Goal: Information Seeking & Learning: Learn about a topic

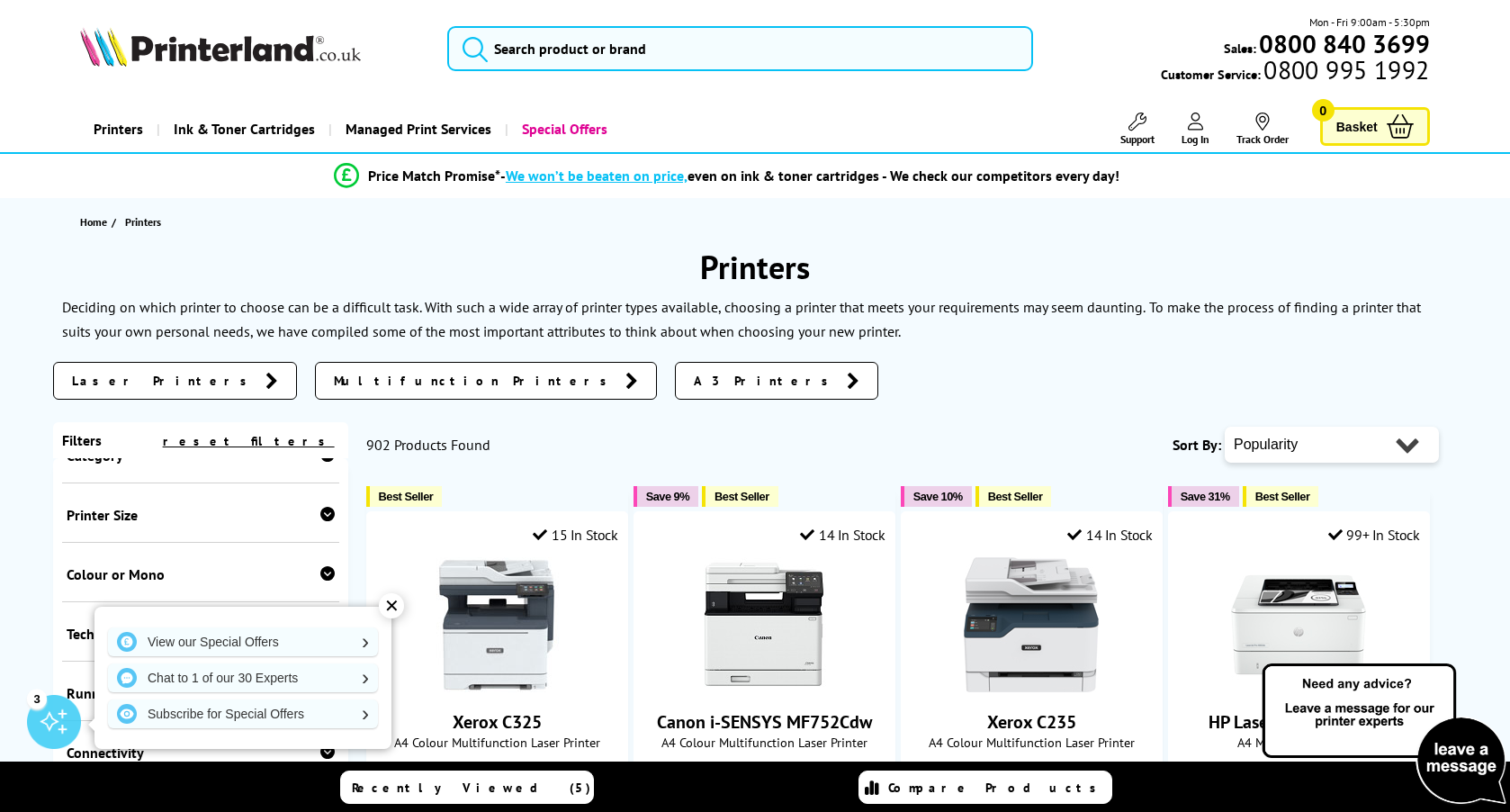
scroll to position [89, 0]
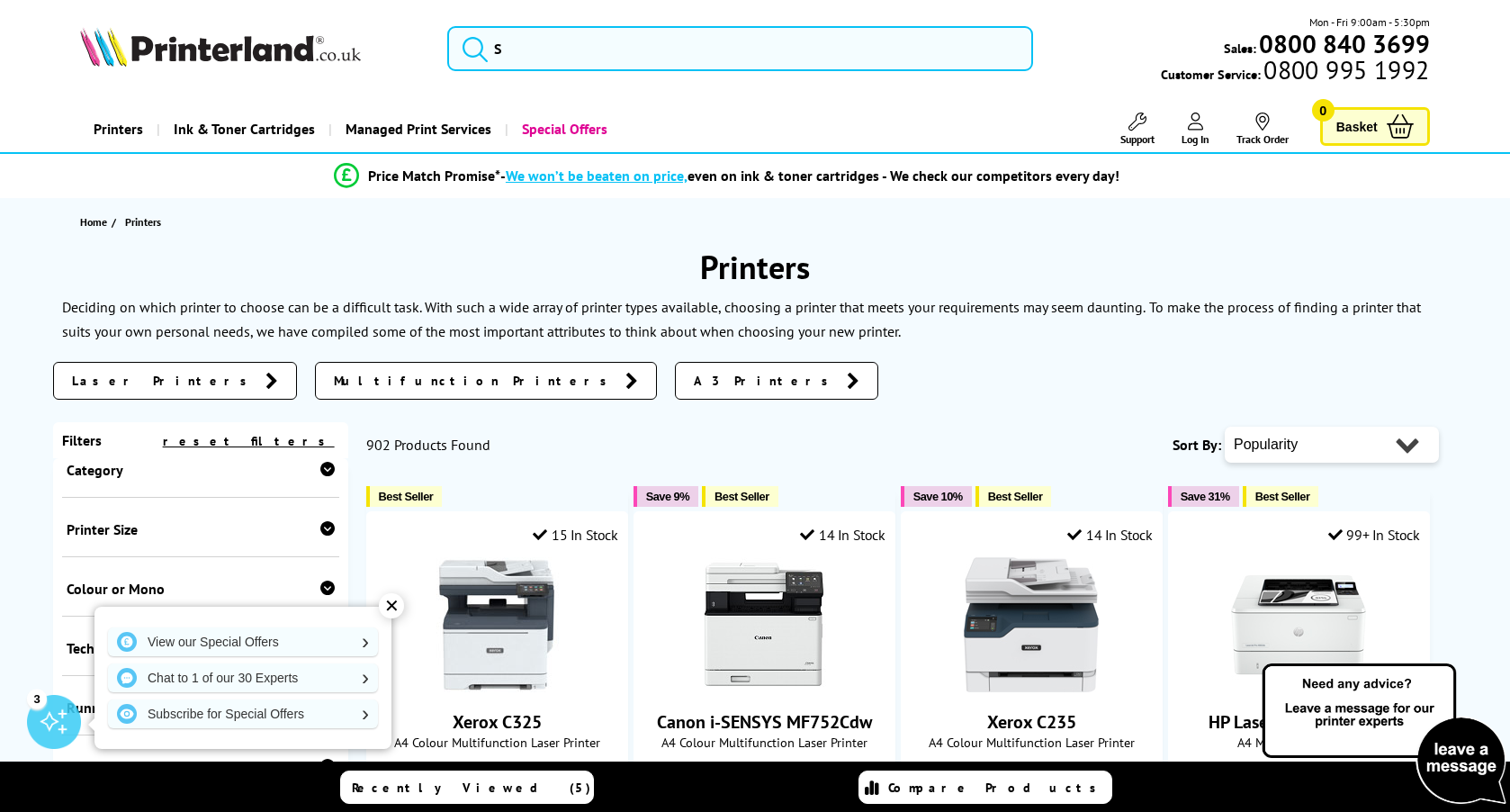
click at [118, 391] on link "Laser Printers" at bounding box center [175, 381] width 244 height 37
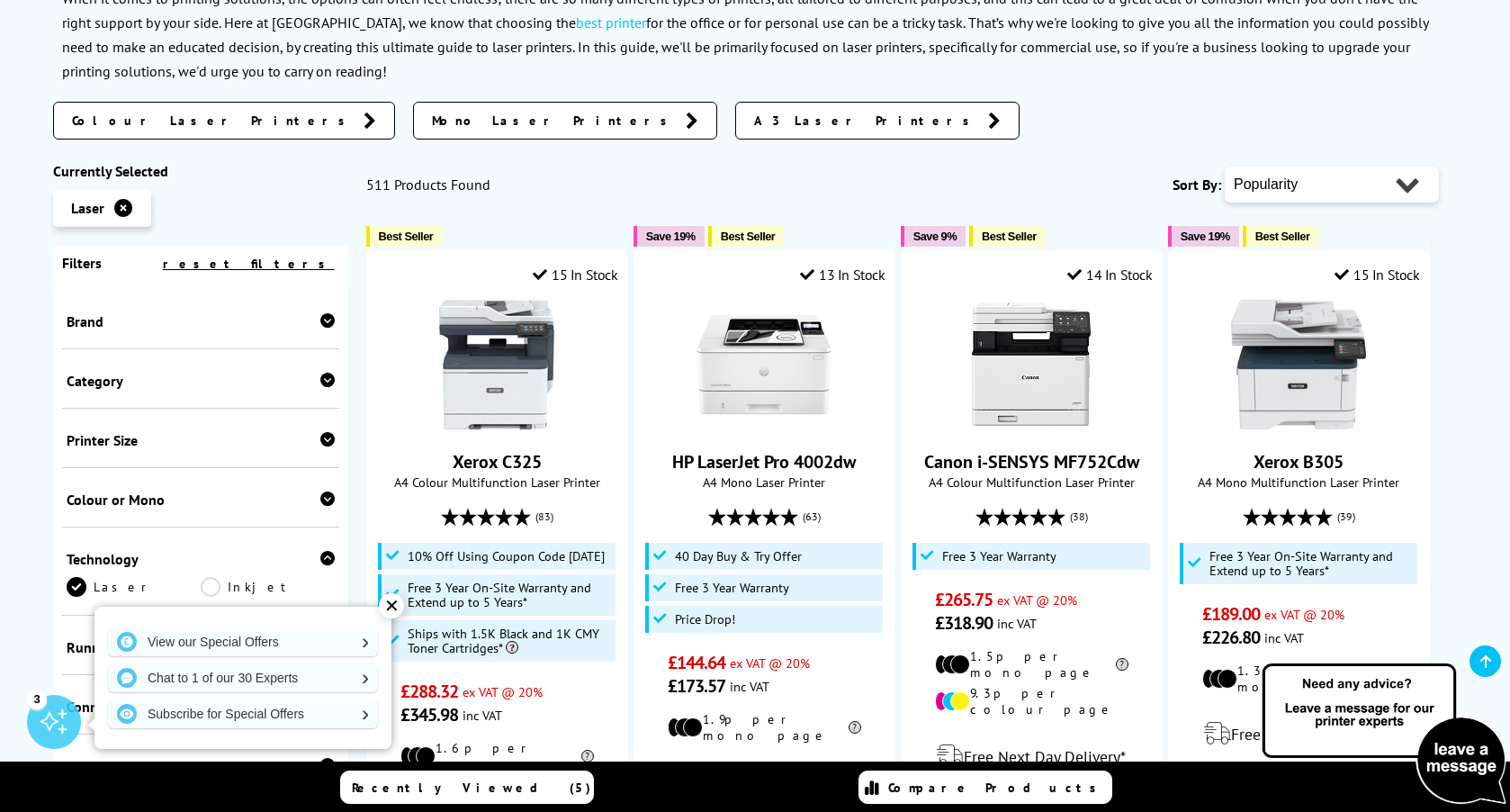
scroll to position [317, 0]
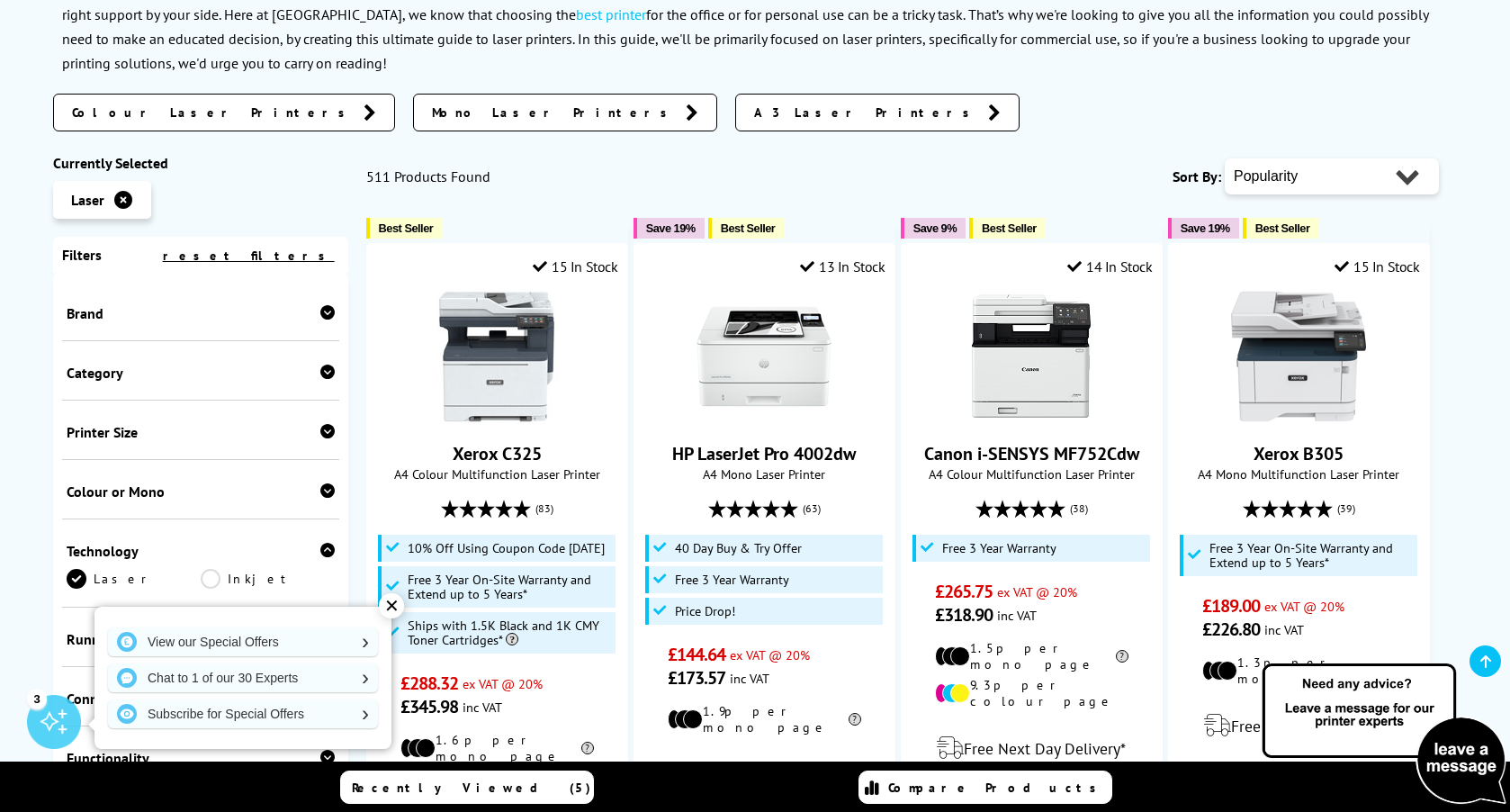
click at [393, 605] on div "✕" at bounding box center [392, 605] width 26 height 26
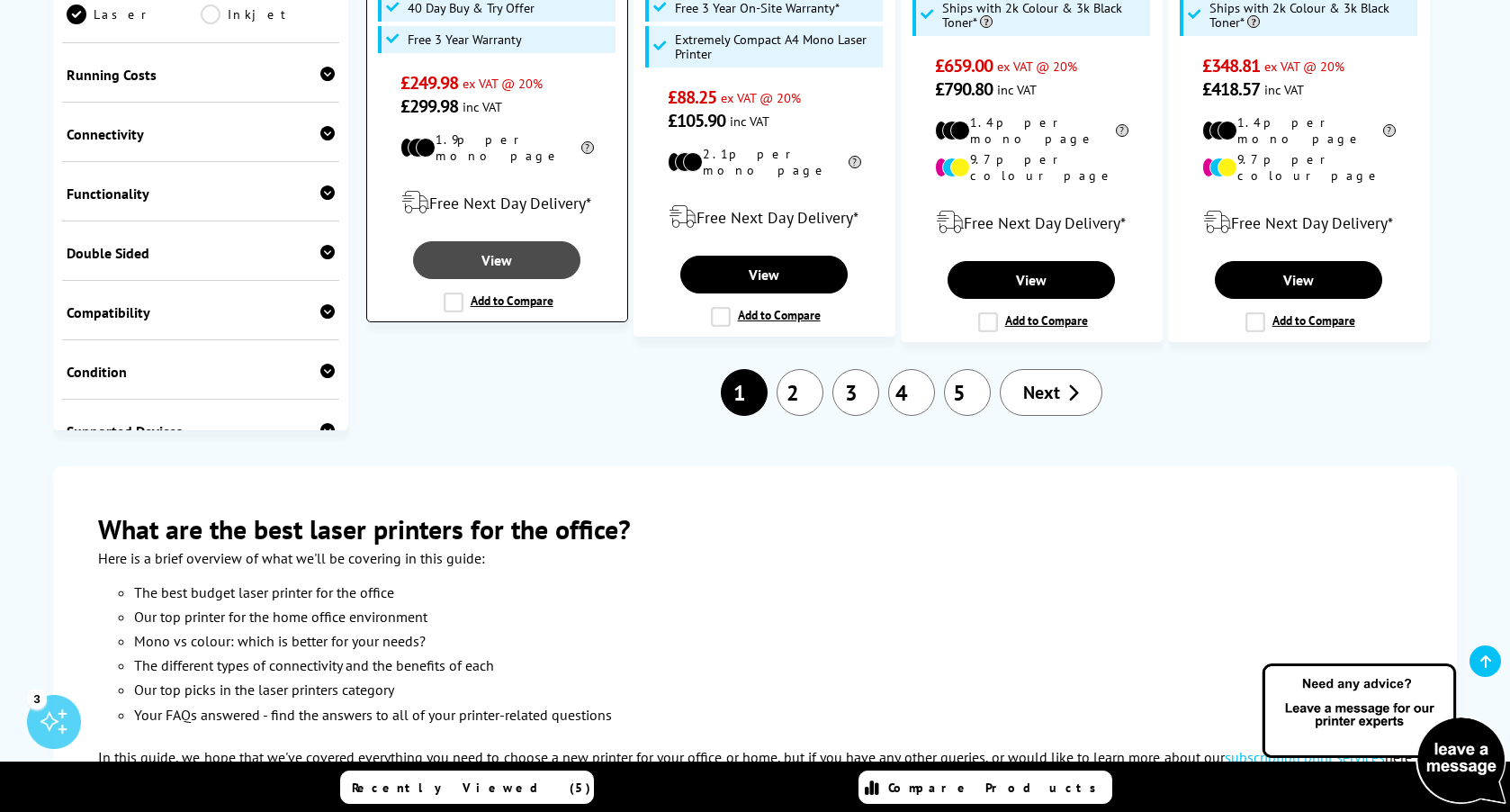
scroll to position [2419, 0]
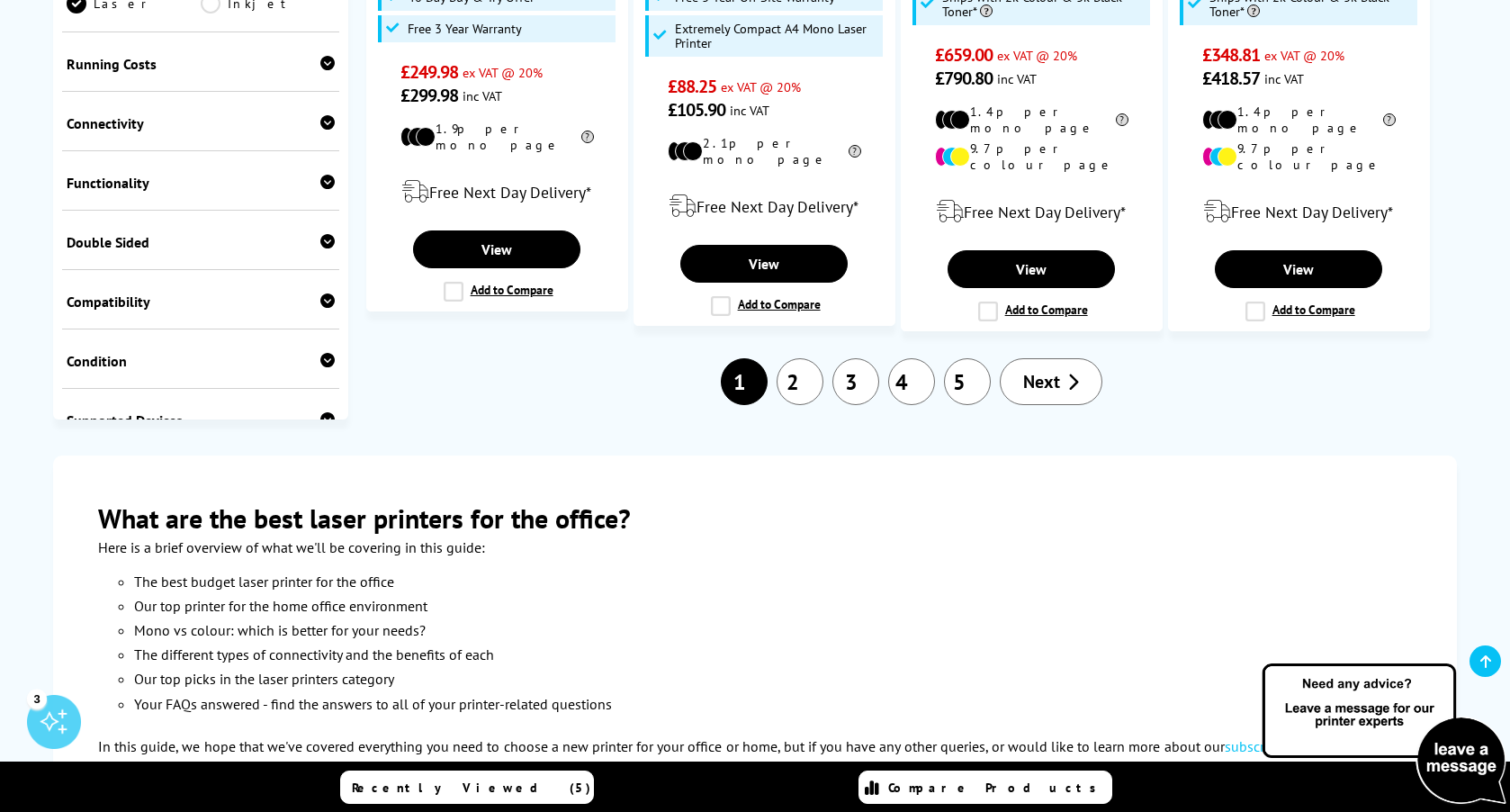
click at [1042, 370] on span "Next" at bounding box center [1040, 382] width 36 height 24
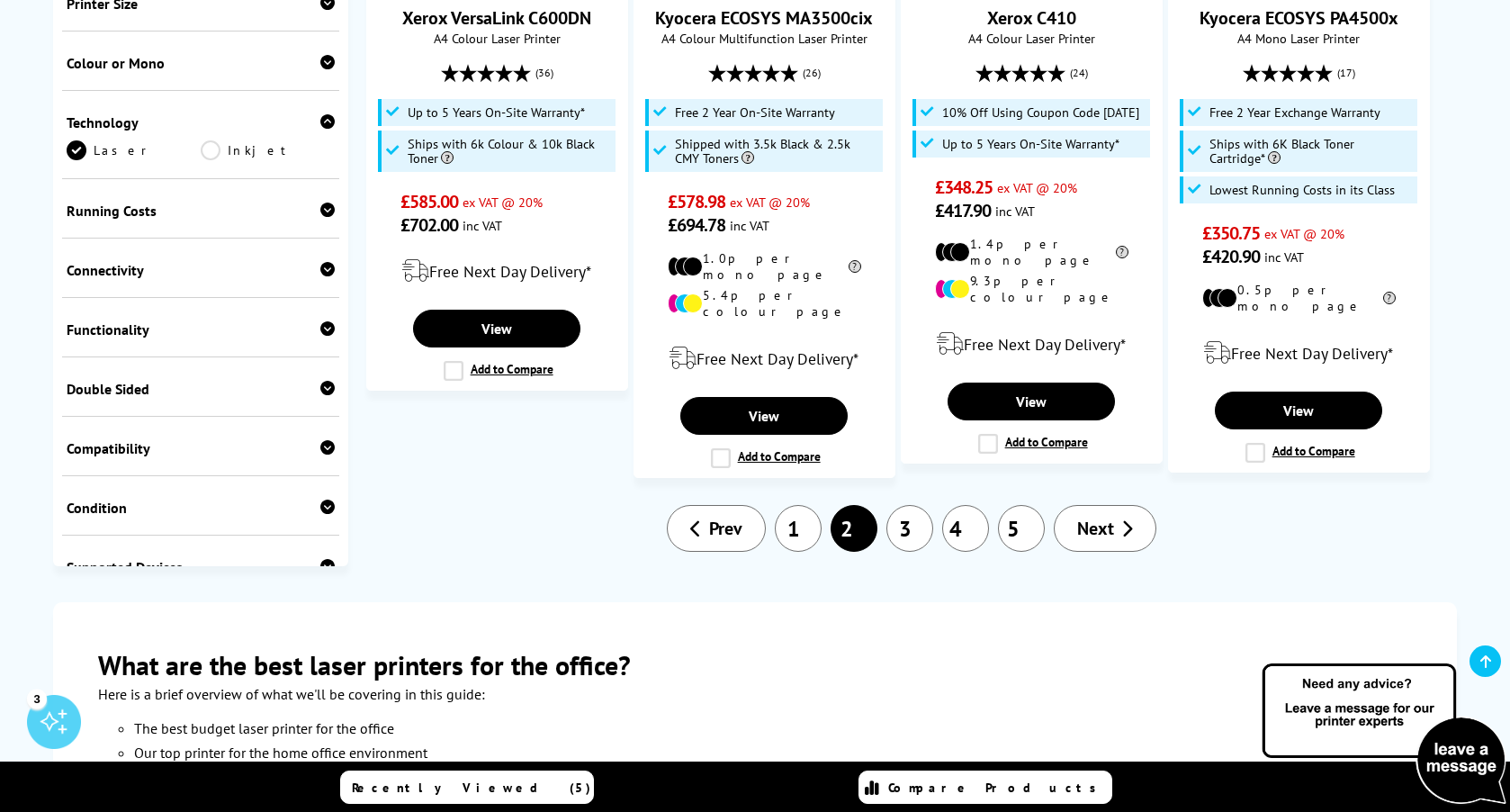
scroll to position [2217, 0]
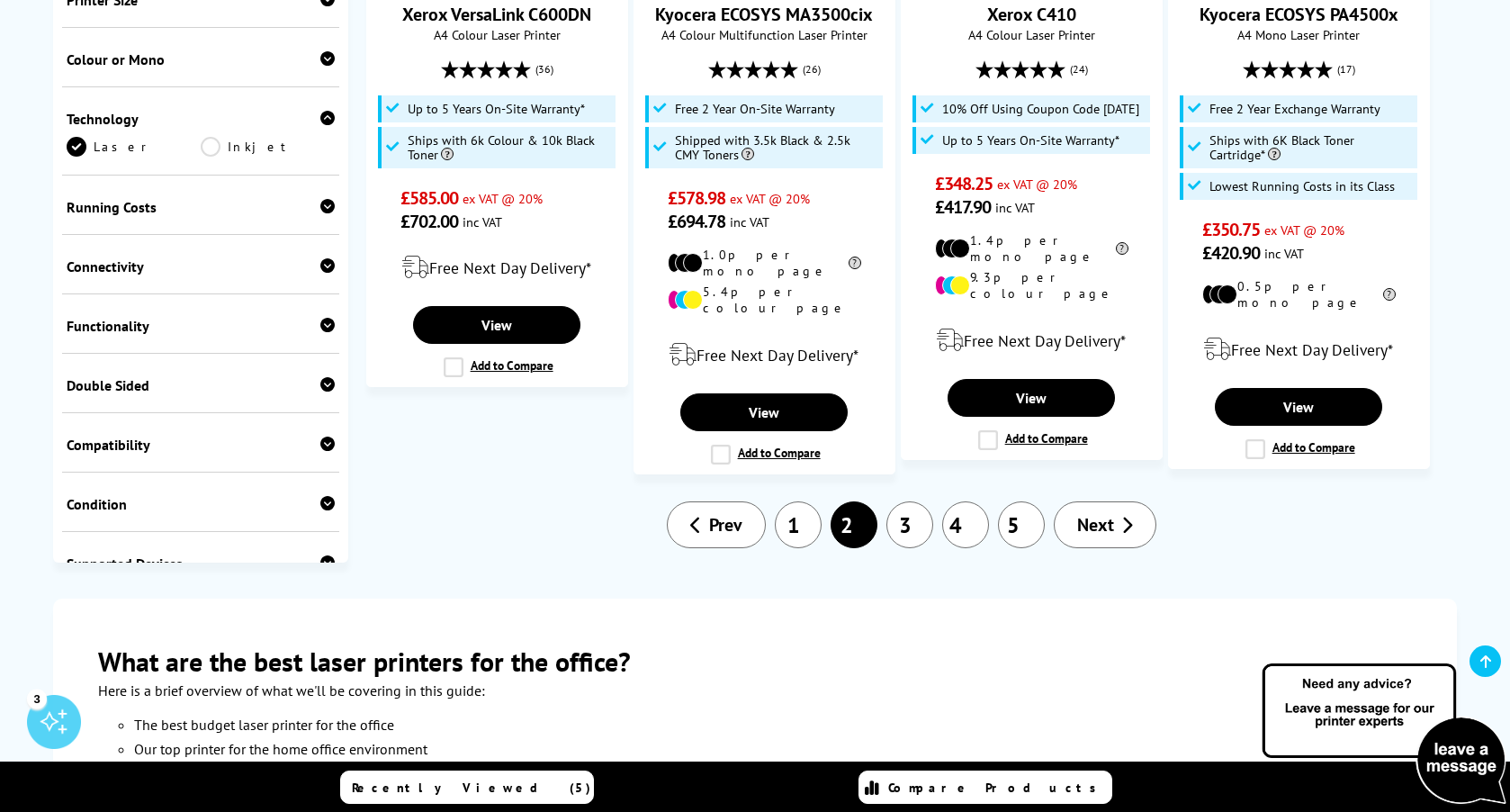
click at [910, 501] on link "3" at bounding box center [911, 525] width 47 height 47
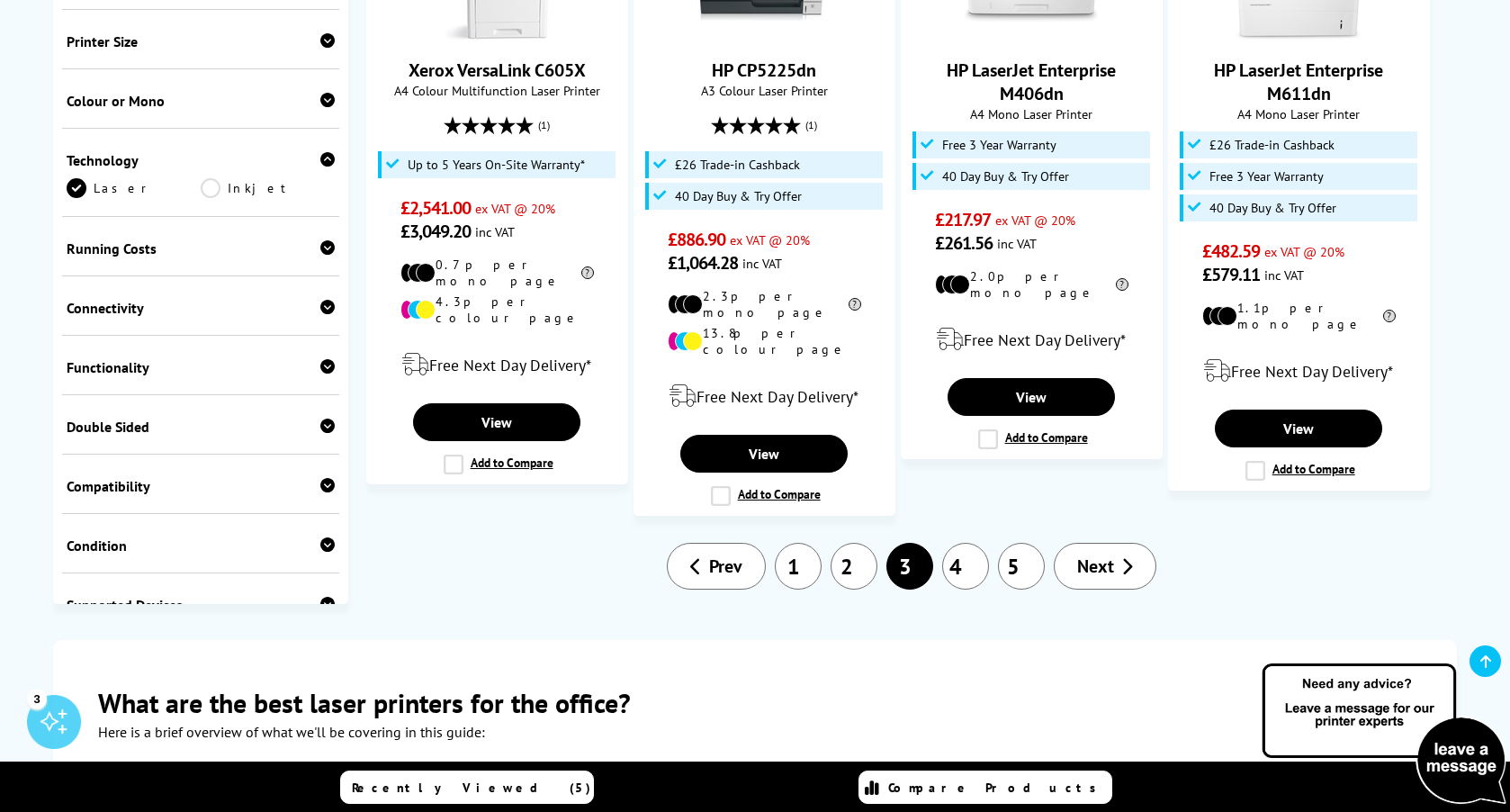
scroll to position [2135, 0]
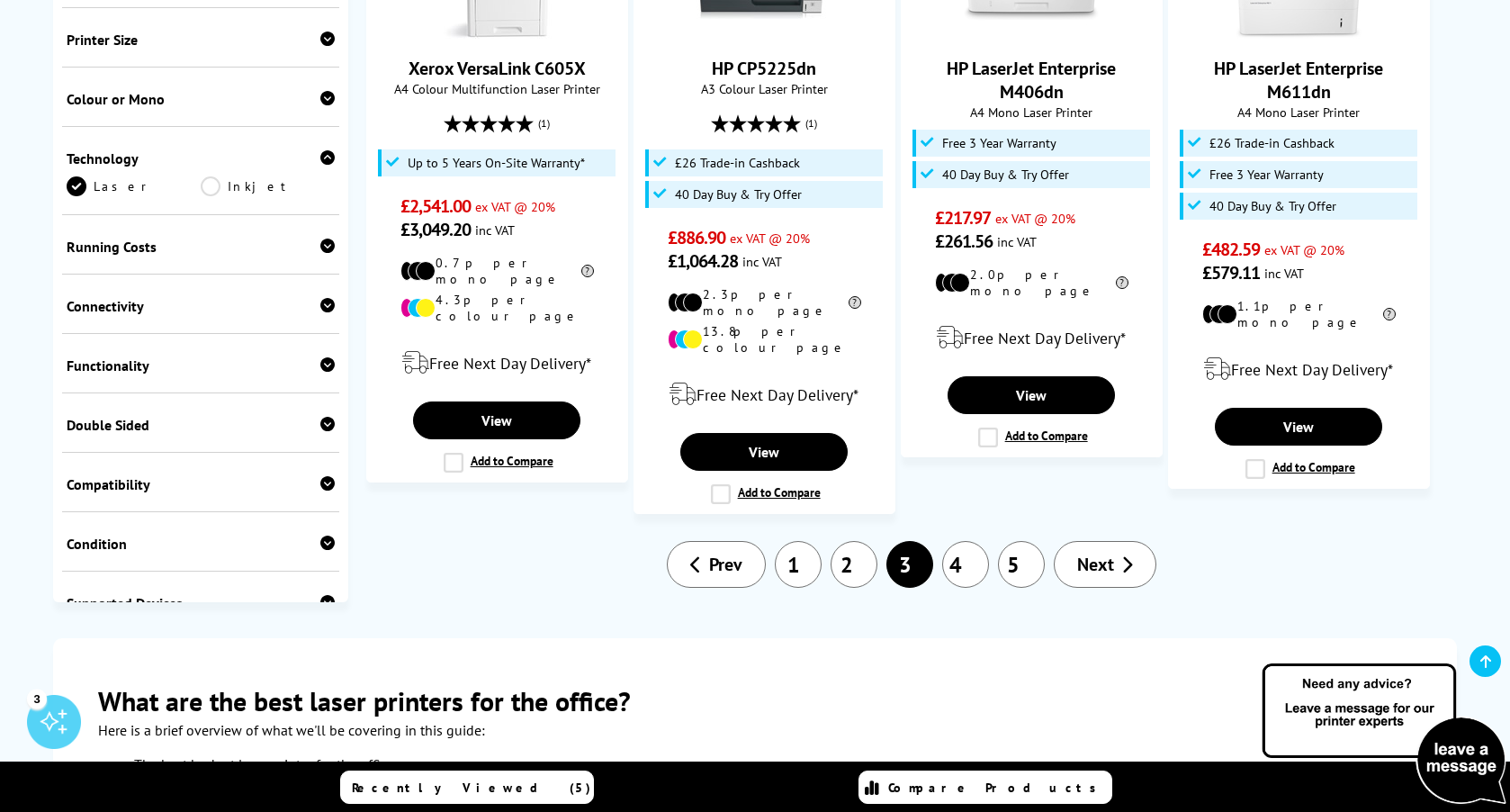
click at [967, 540] on link "4" at bounding box center [966, 564] width 47 height 47
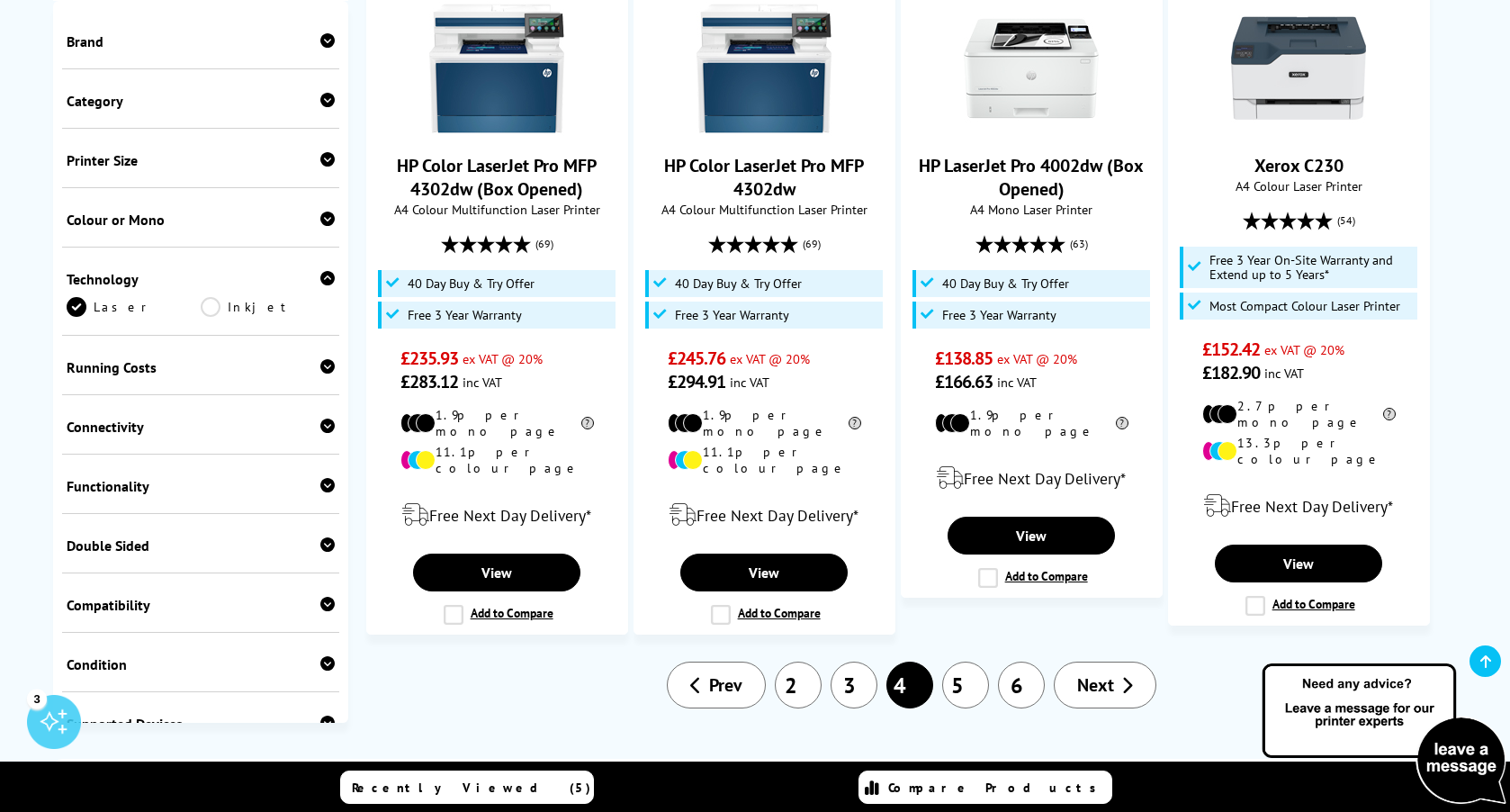
scroll to position [2014, 0]
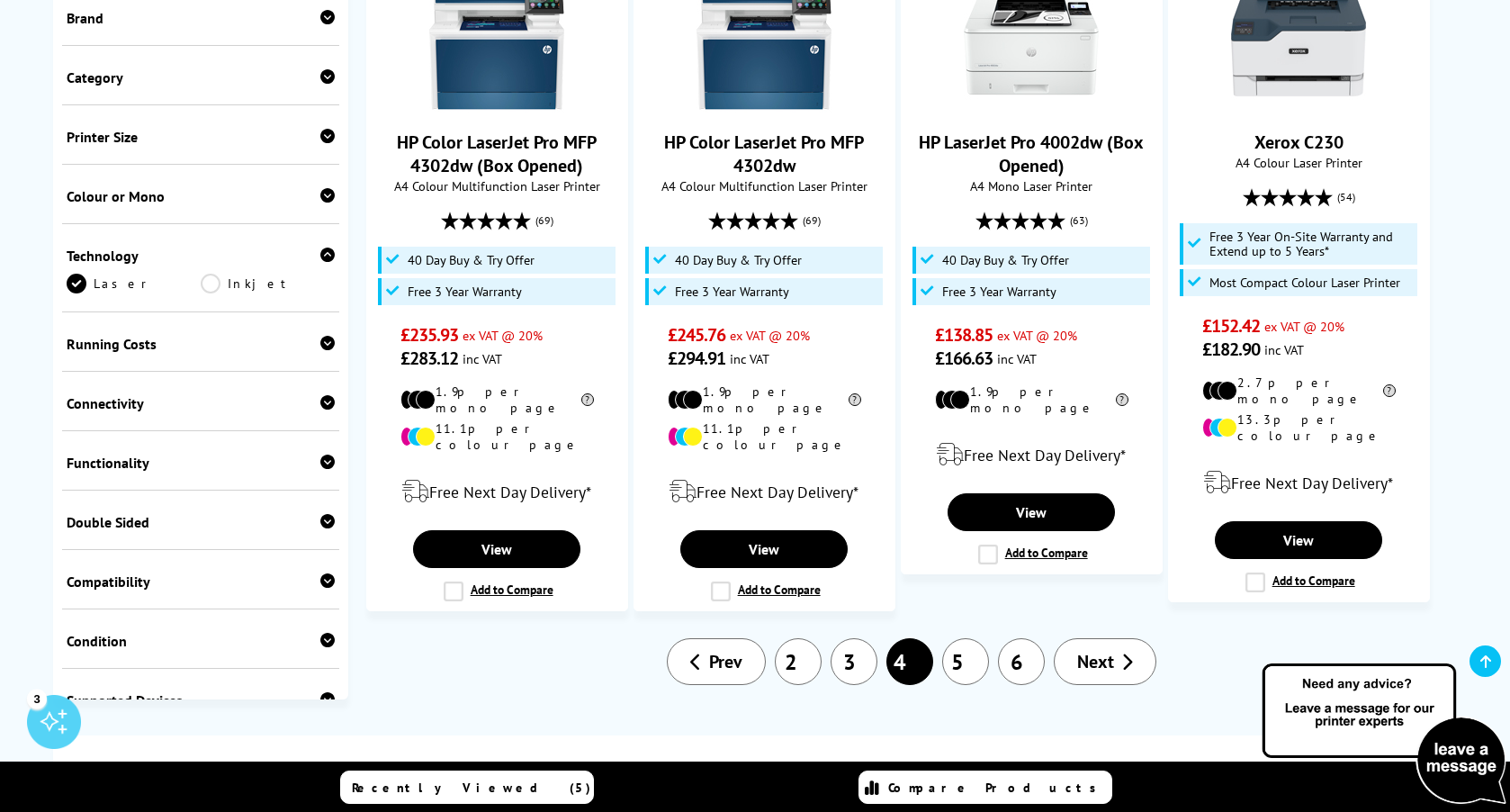
click at [963, 638] on link "5" at bounding box center [966, 661] width 47 height 47
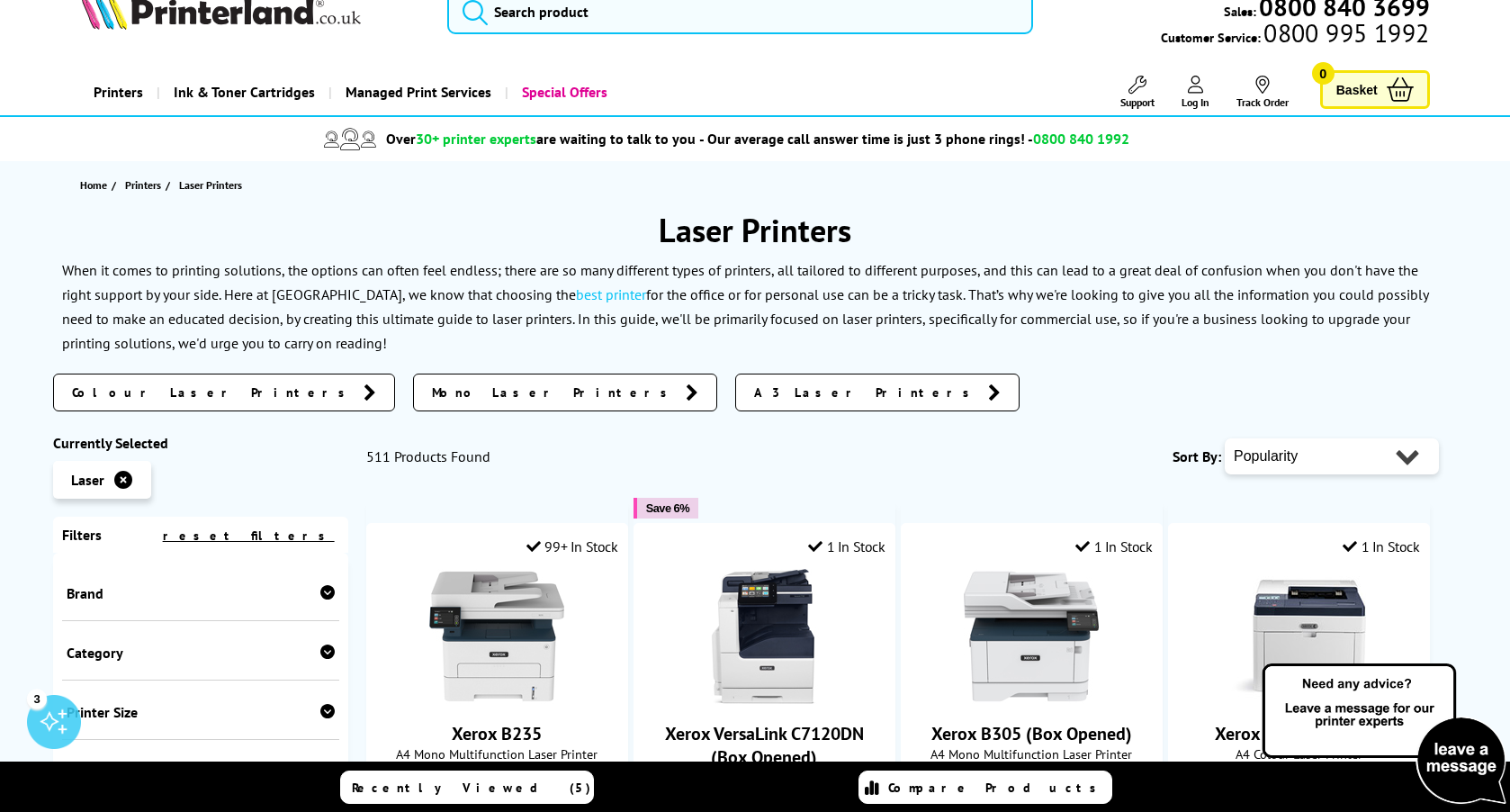
scroll to position [32, 0]
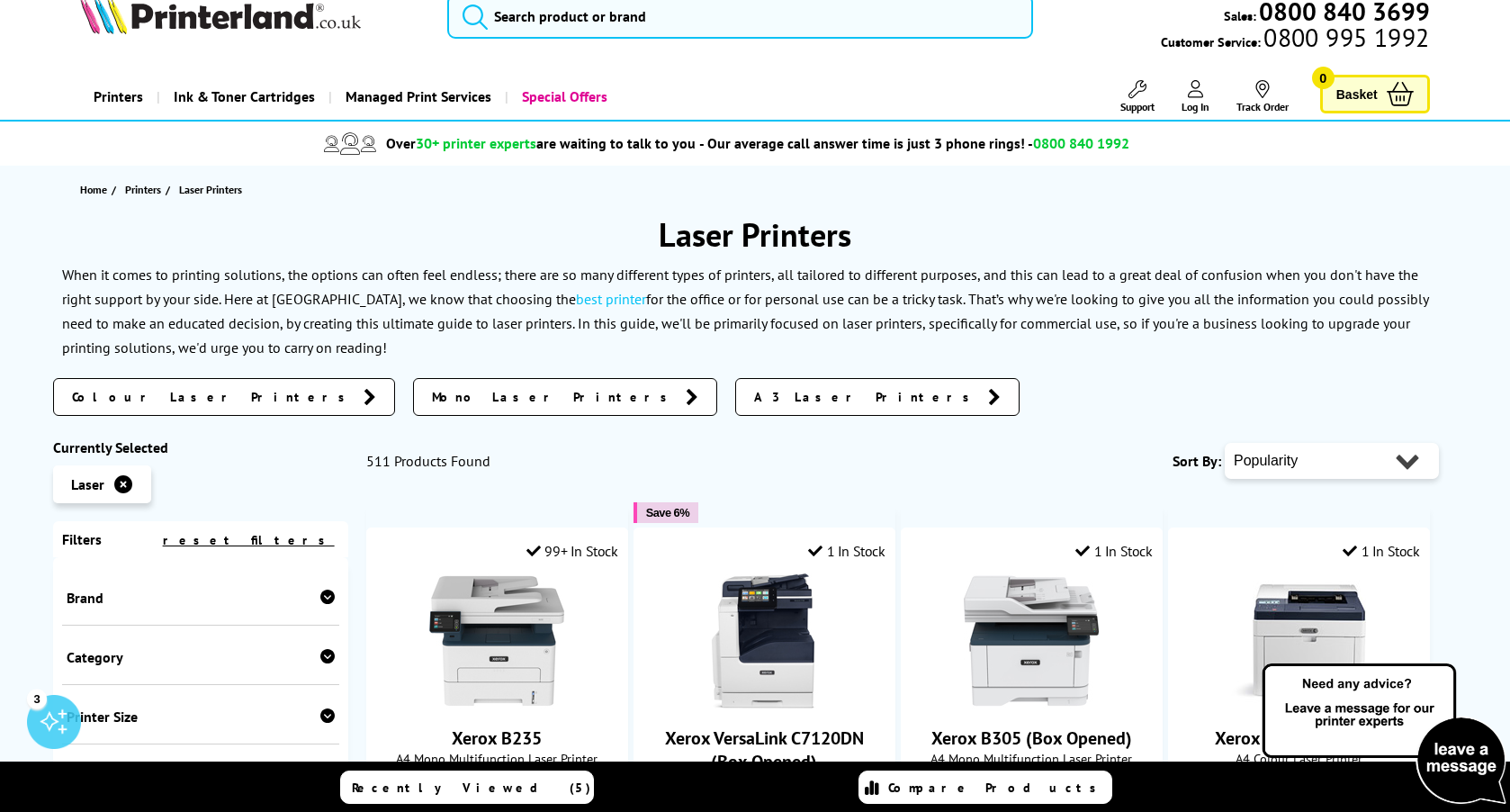
click at [432, 403] on span "Mono Laser Printers" at bounding box center [554, 397] width 245 height 18
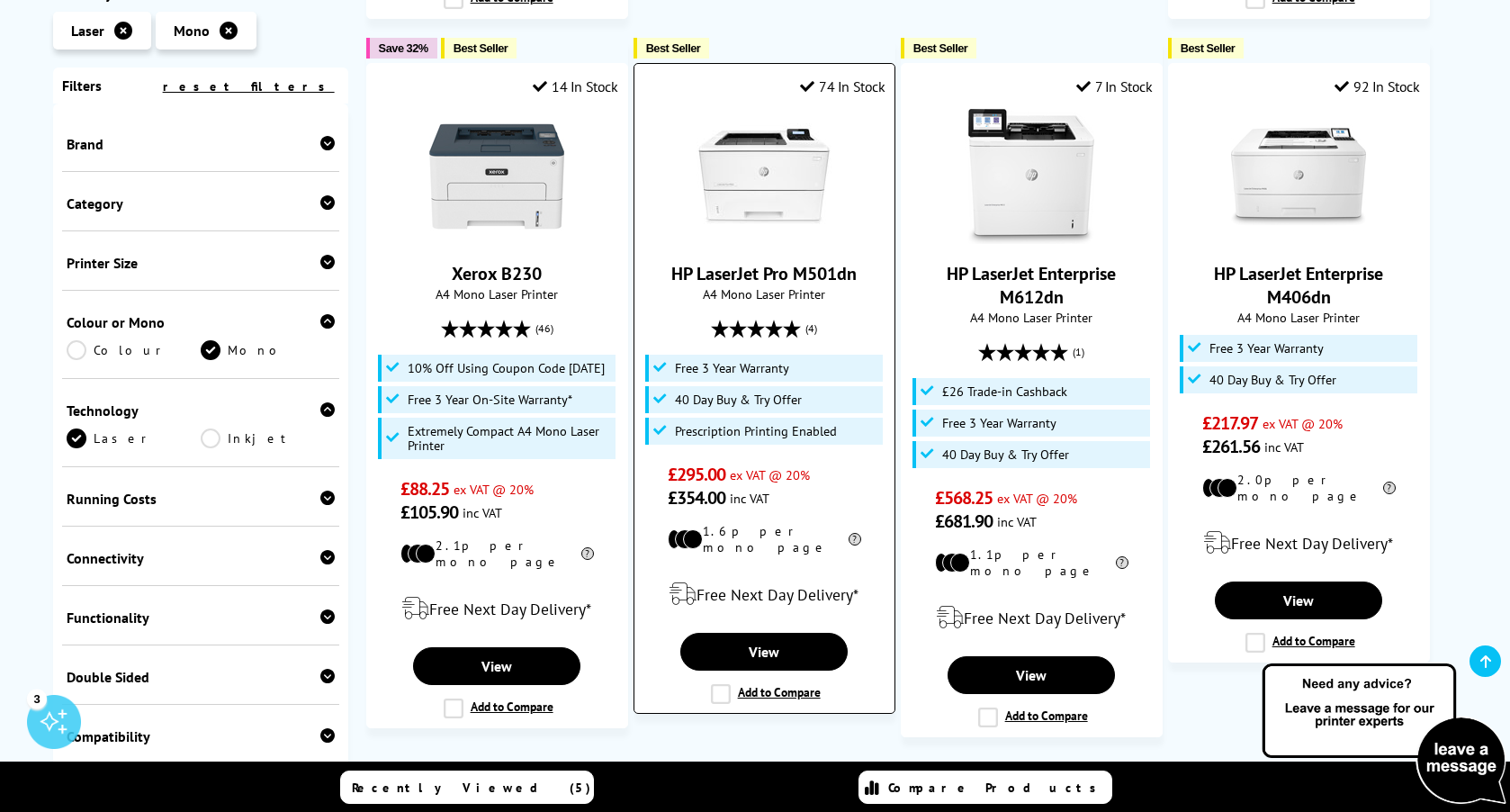
scroll to position [1900, 0]
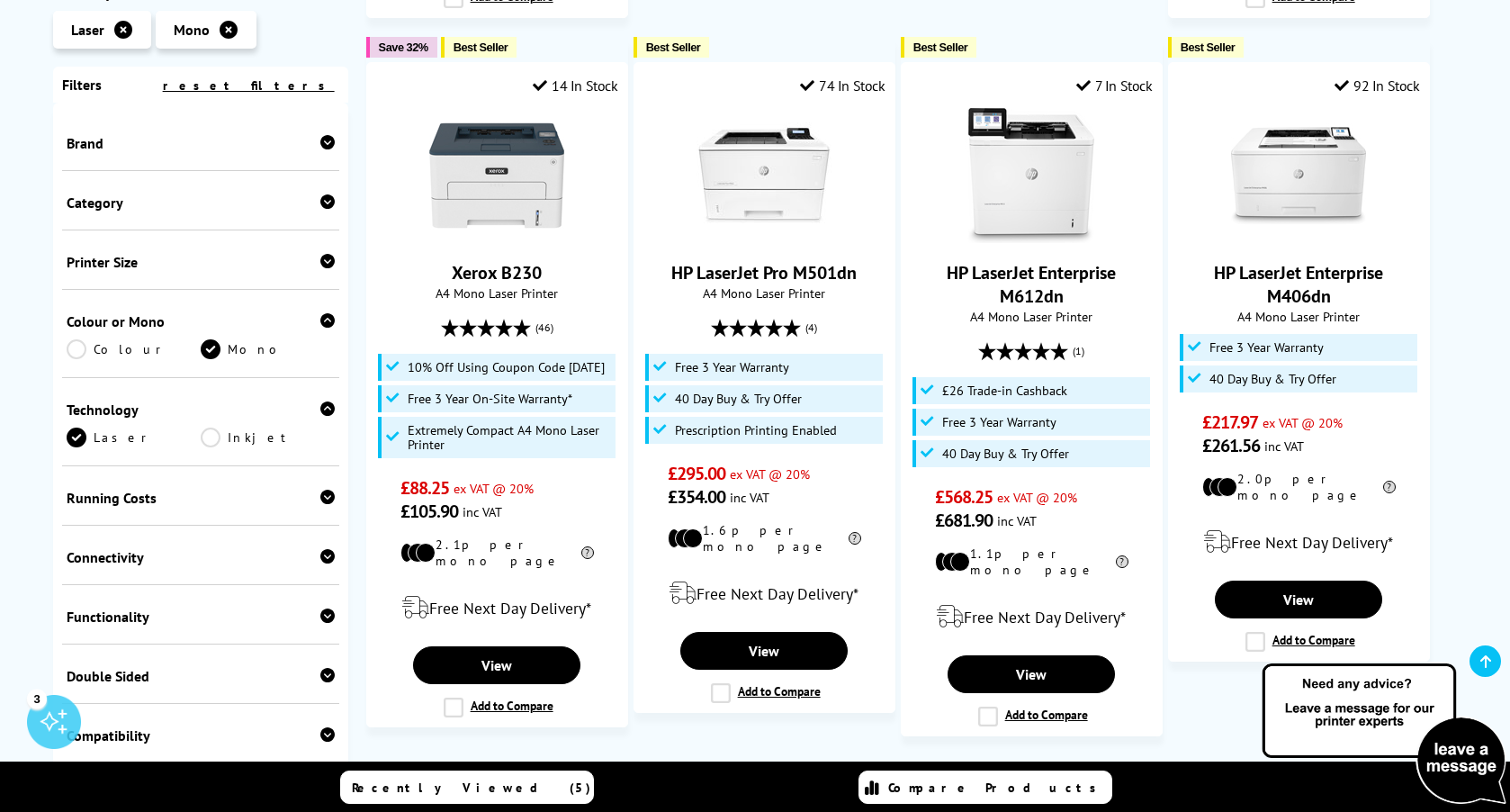
click at [1043, 775] on span "Next" at bounding box center [1040, 786] width 36 height 24
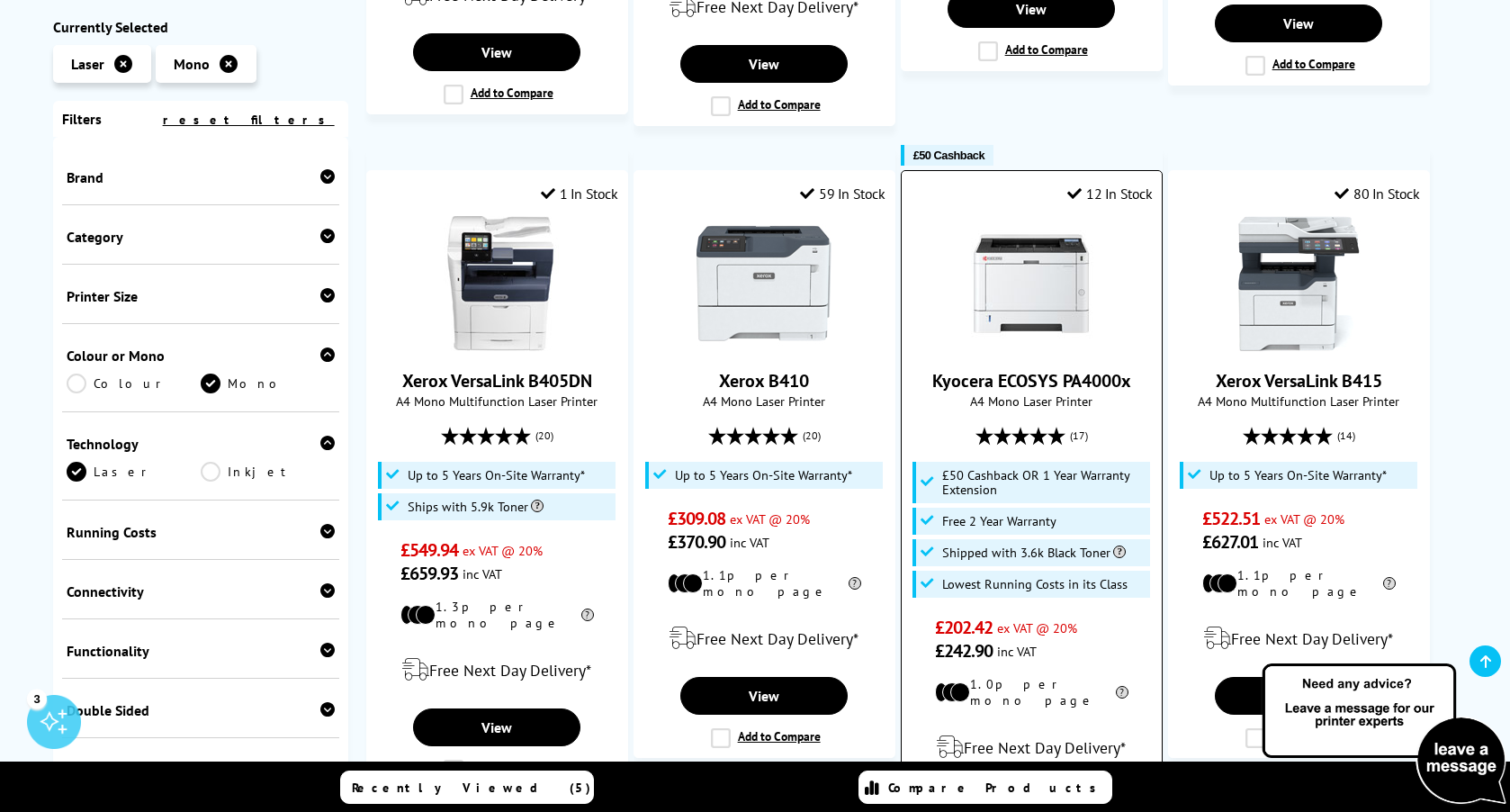
scroll to position [1075, 0]
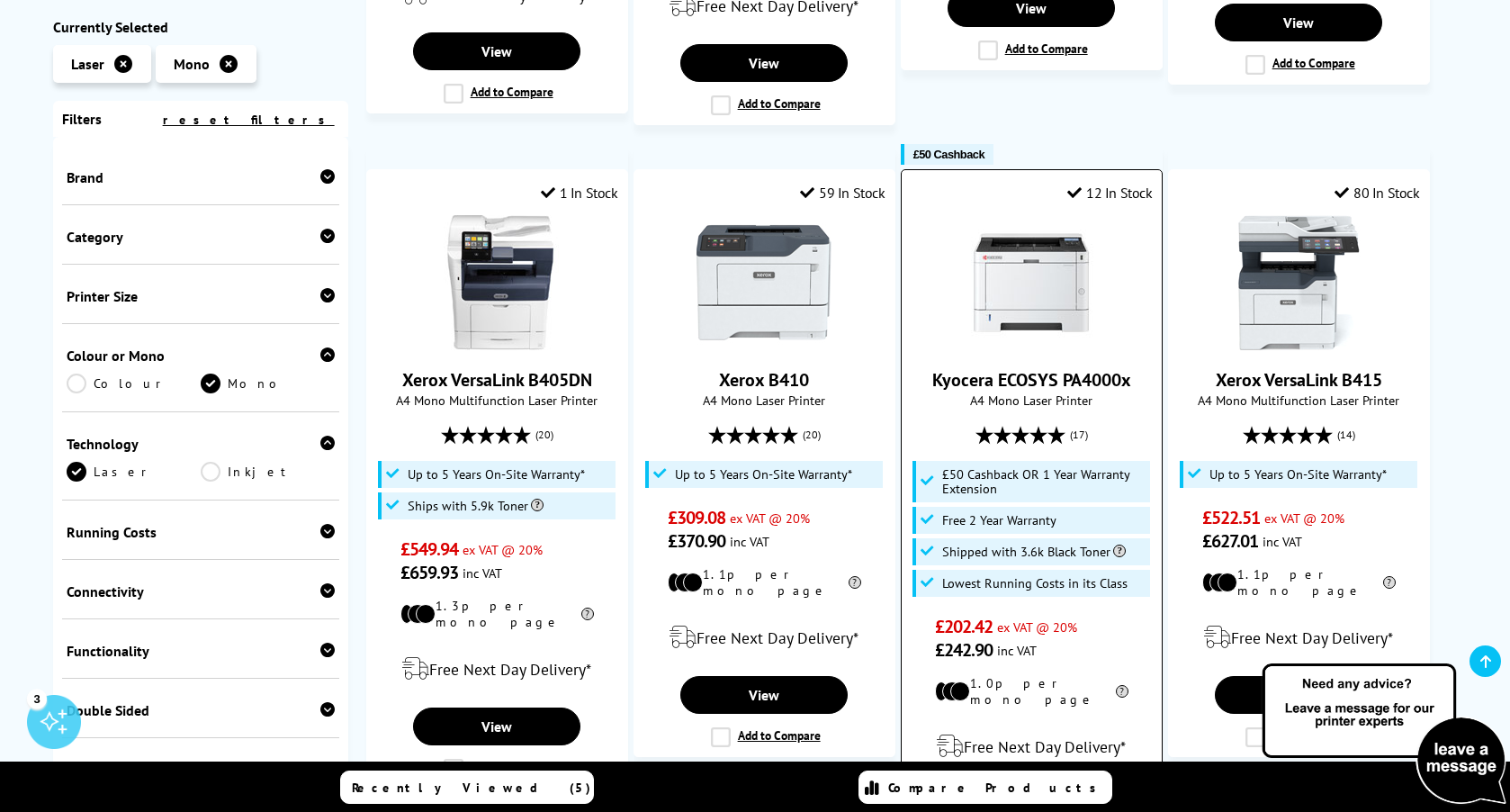
click at [1043, 784] on link "View" at bounding box center [1032, 803] width 167 height 37
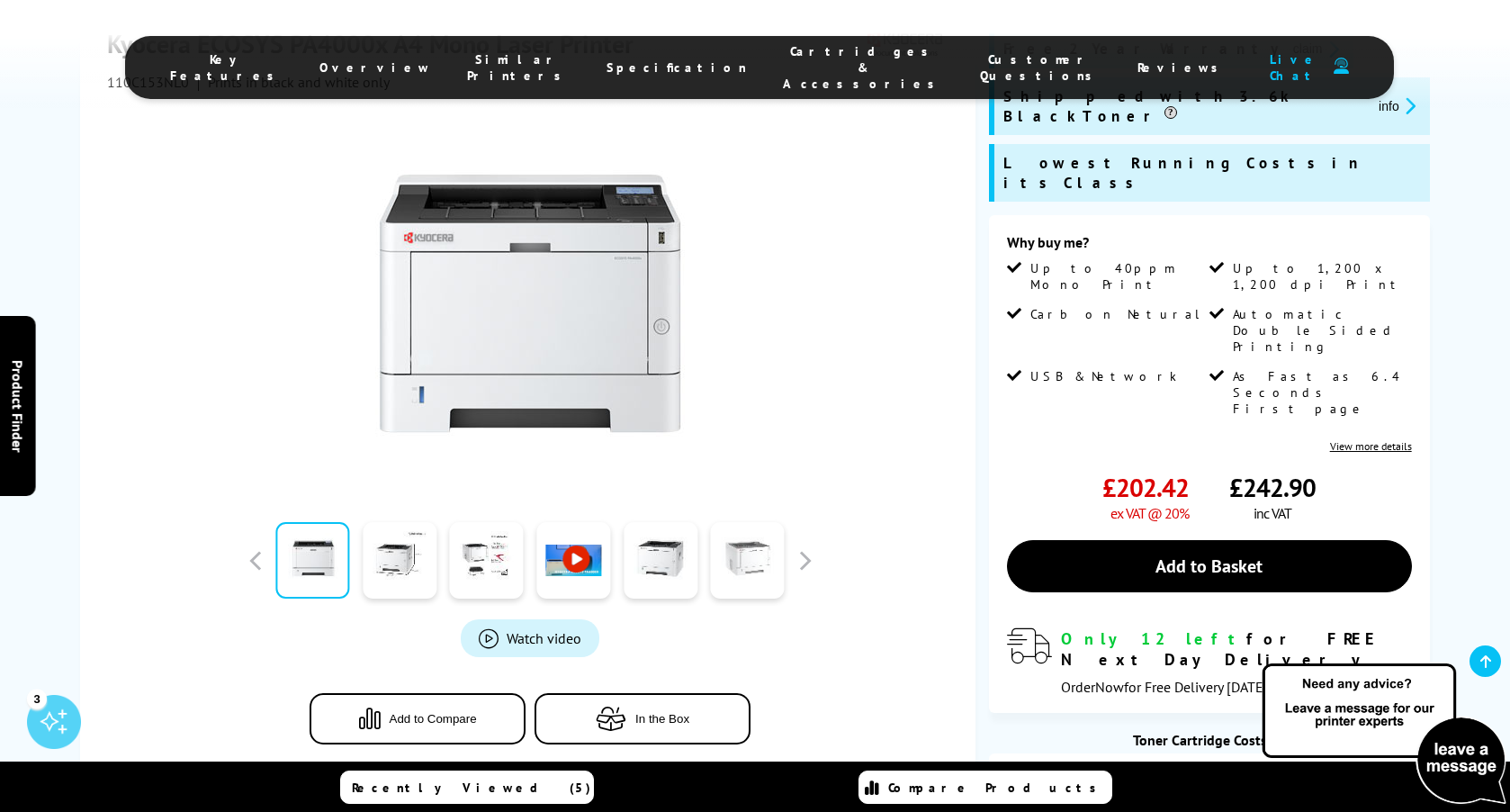
scroll to position [383, 0]
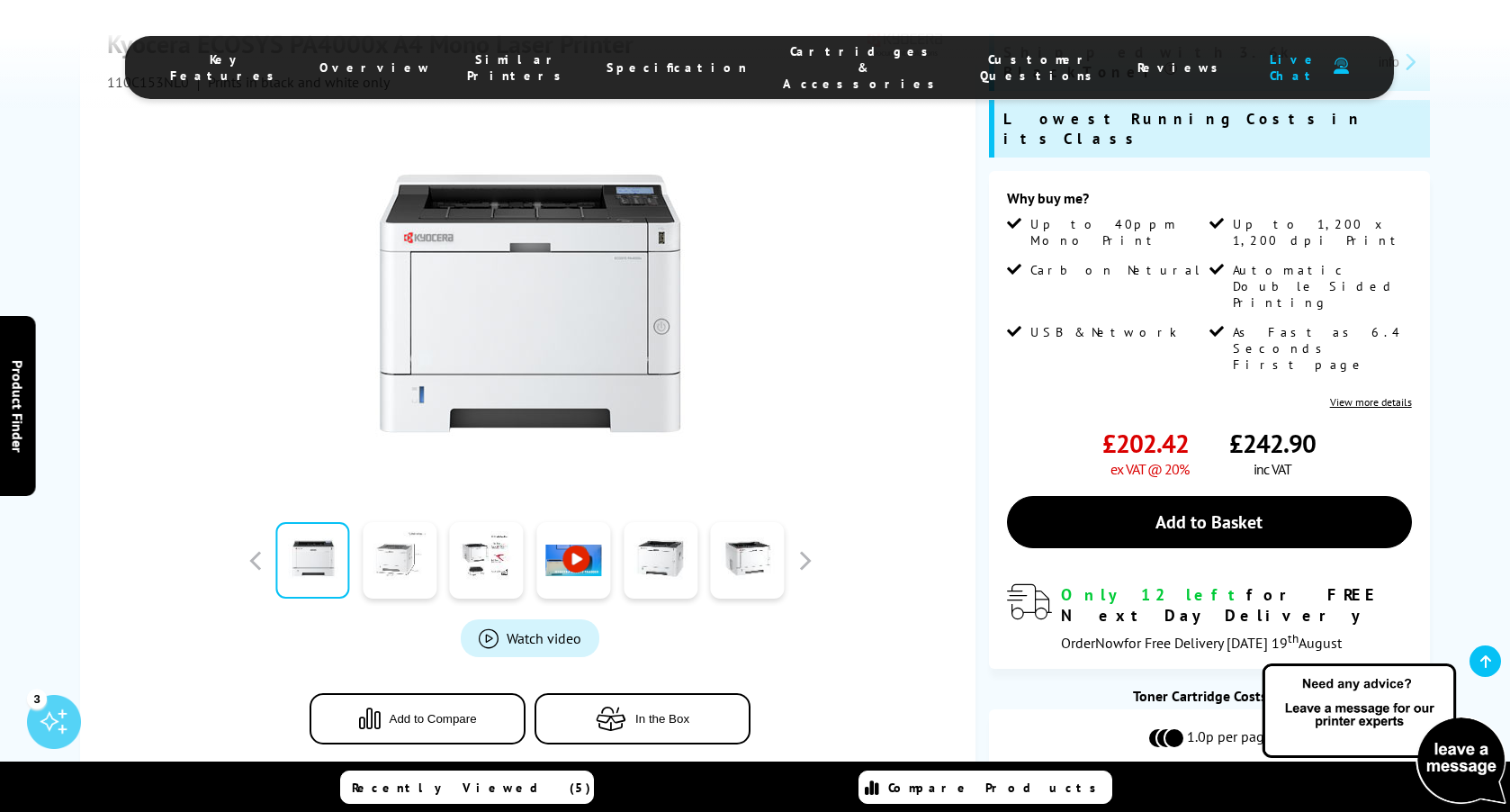
click at [409, 528] on link at bounding box center [399, 561] width 74 height 77
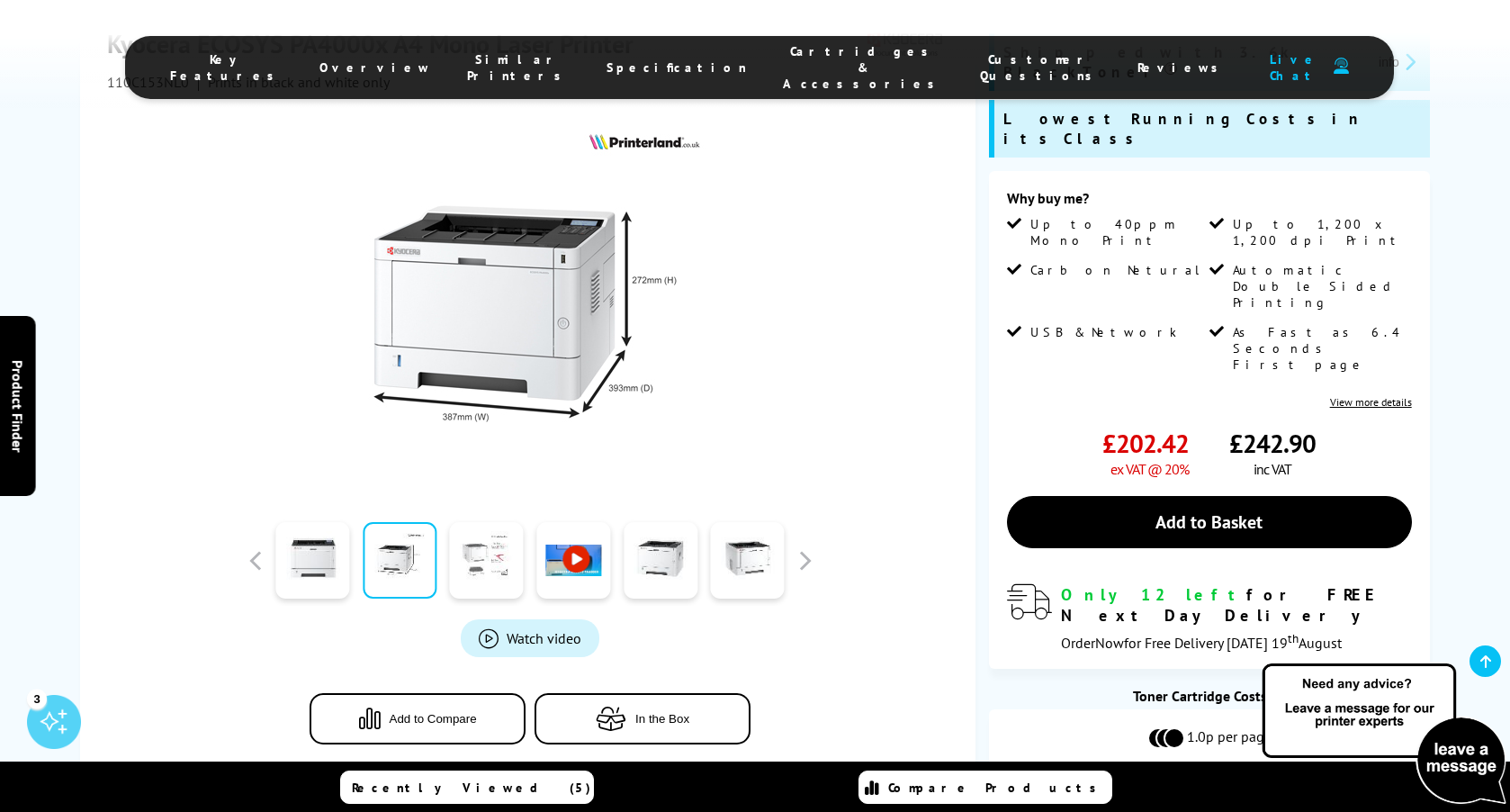
click at [505, 531] on link at bounding box center [486, 561] width 74 height 77
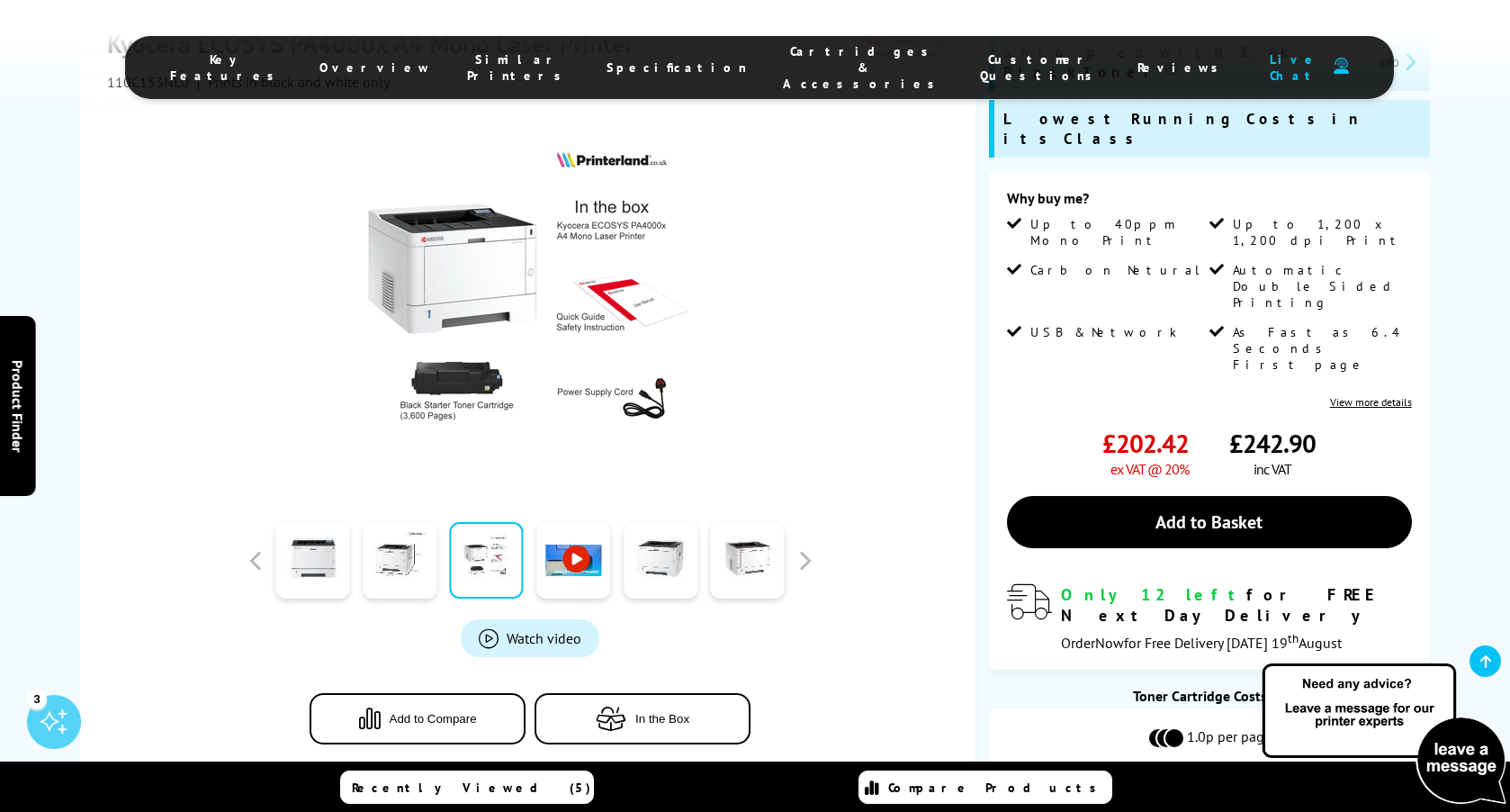
click at [569, 539] on link at bounding box center [573, 561] width 74 height 77
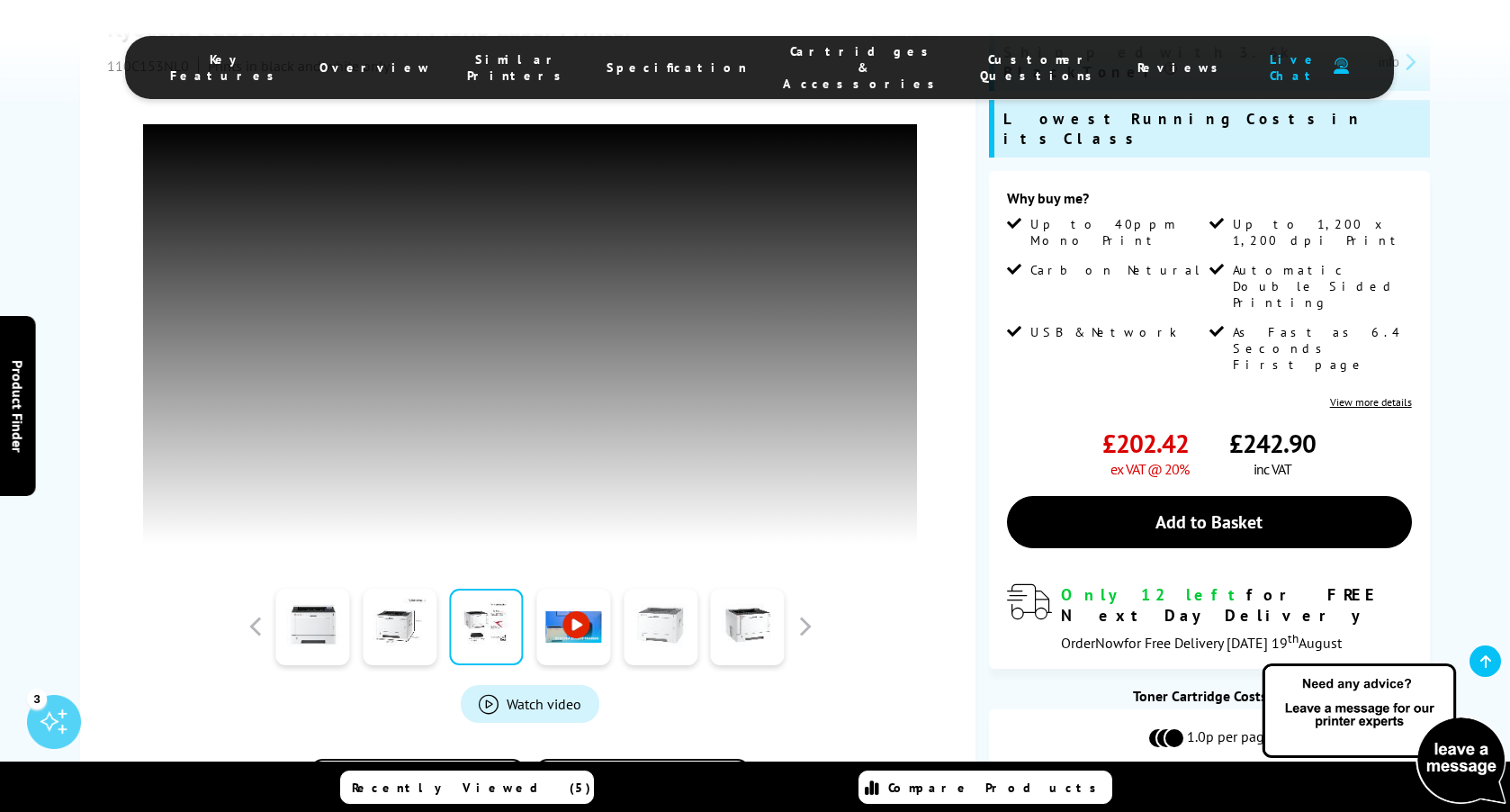
click at [637, 589] on link at bounding box center [661, 627] width 74 height 77
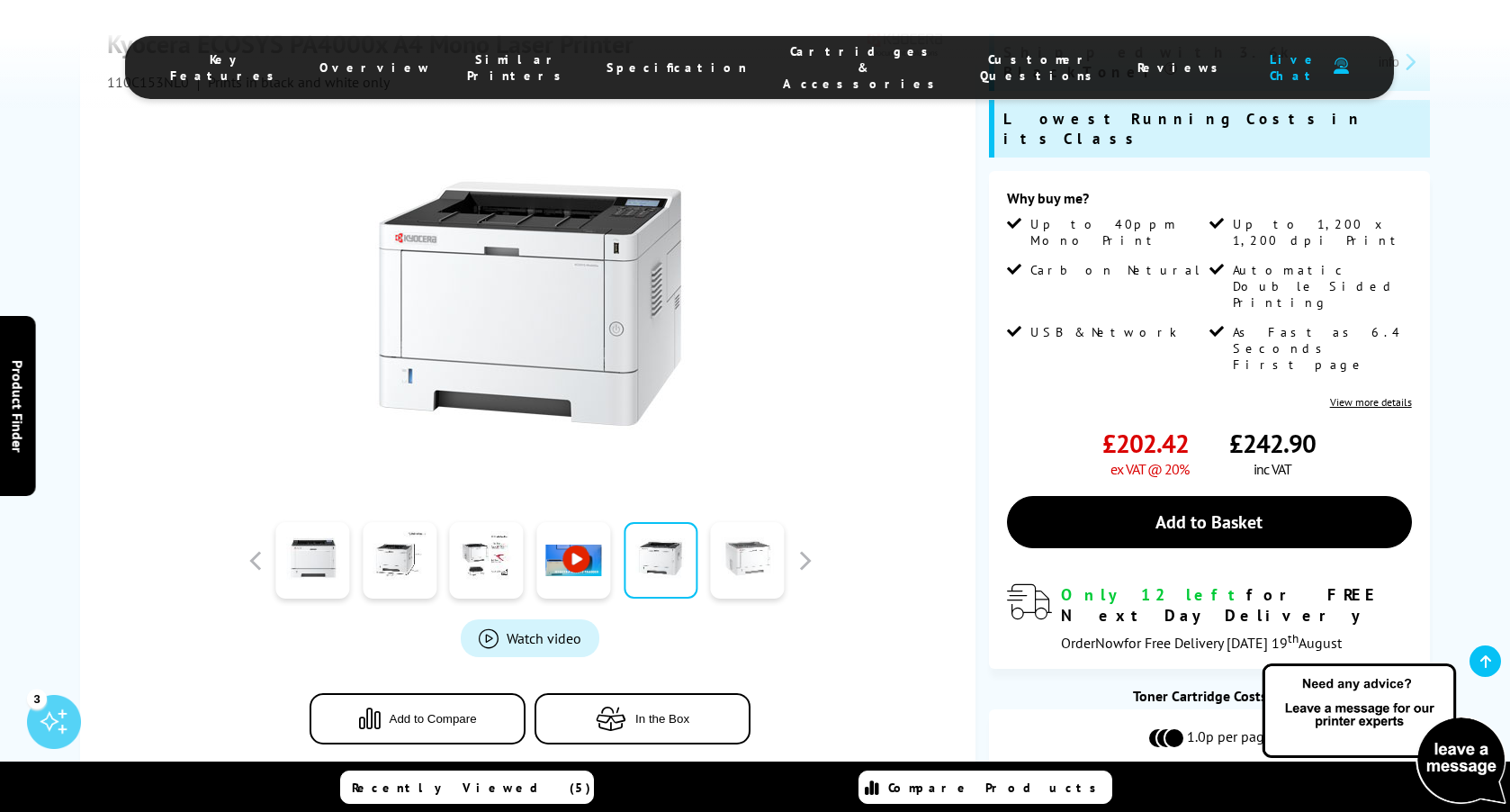
click at [727, 531] on link at bounding box center [747, 561] width 74 height 77
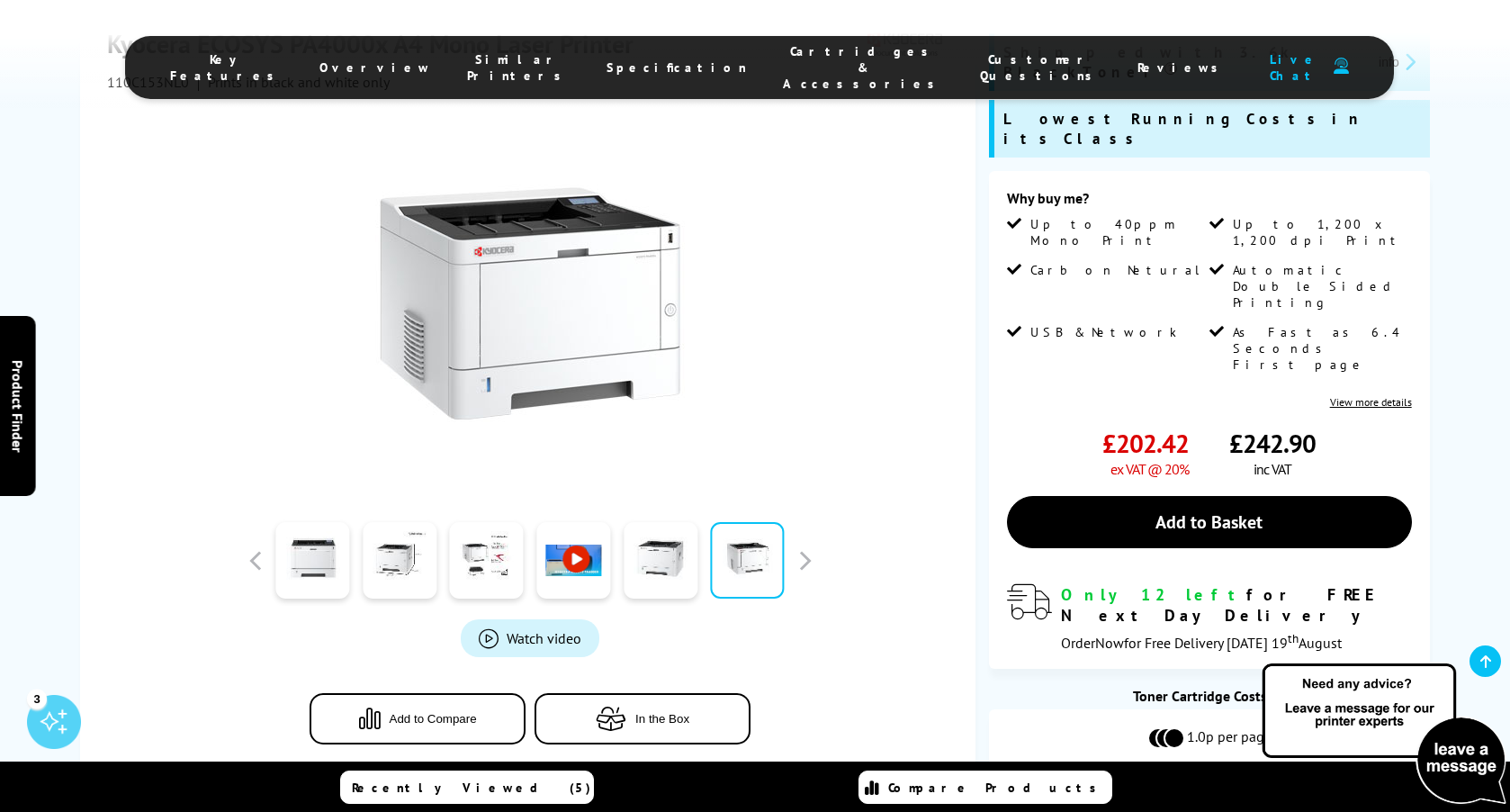
click at [822, 520] on div "Watch video Add to Compare In the Box" at bounding box center [530, 435] width 846 height 689
click at [808, 547] on button "button" at bounding box center [804, 560] width 27 height 27
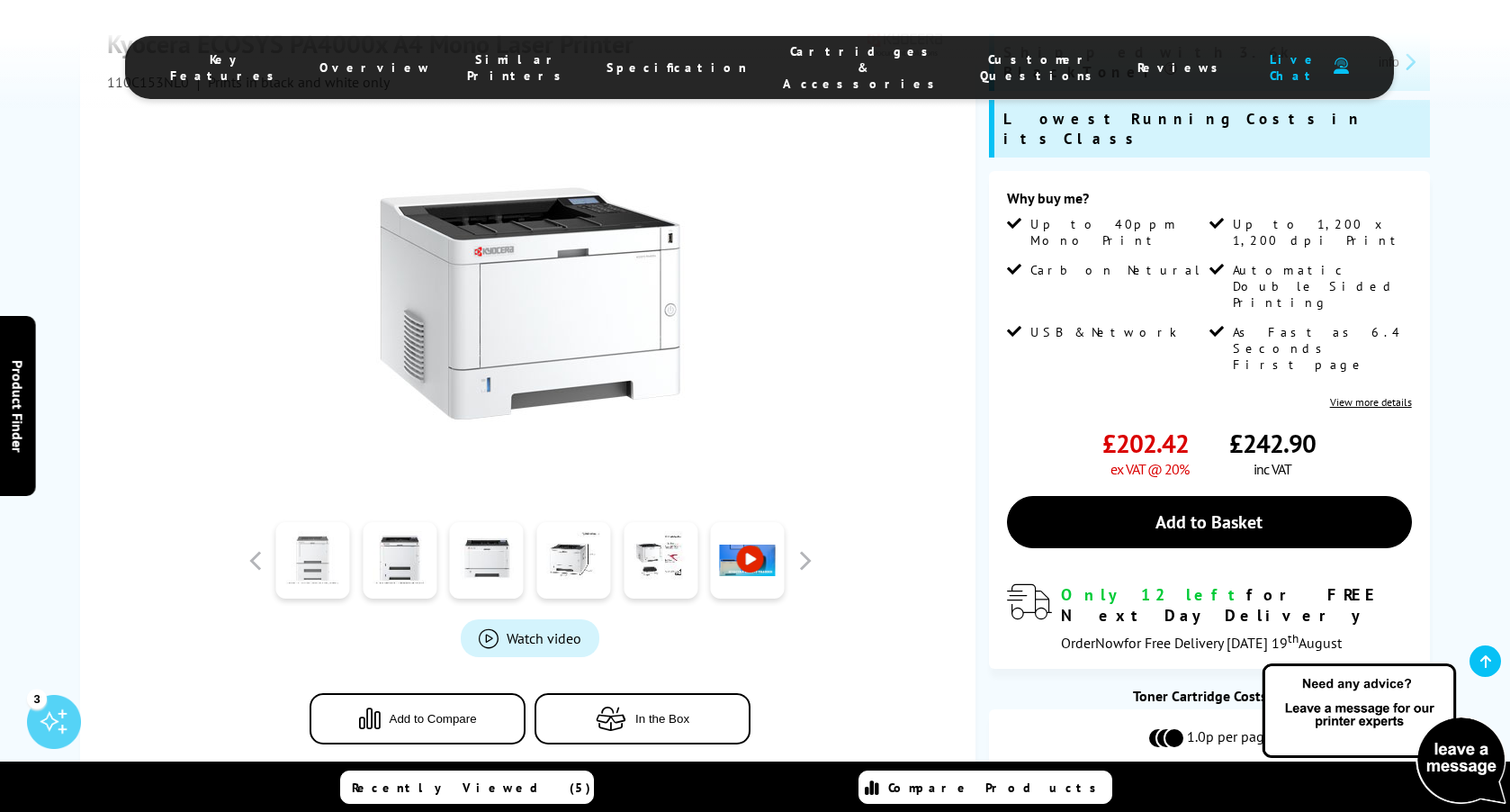
click at [316, 523] on link at bounding box center [312, 561] width 74 height 77
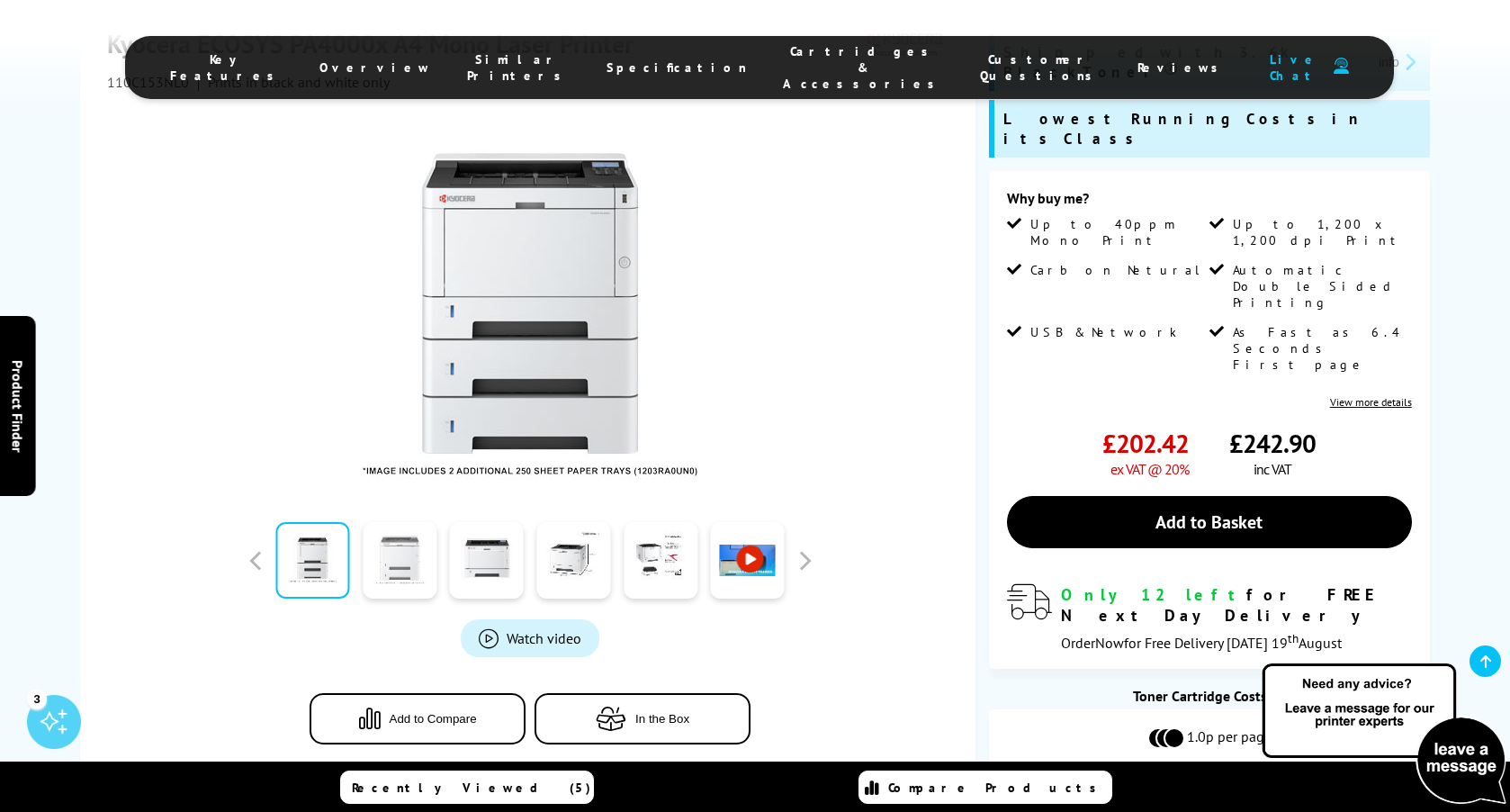
click at [395, 523] on link at bounding box center [399, 561] width 74 height 77
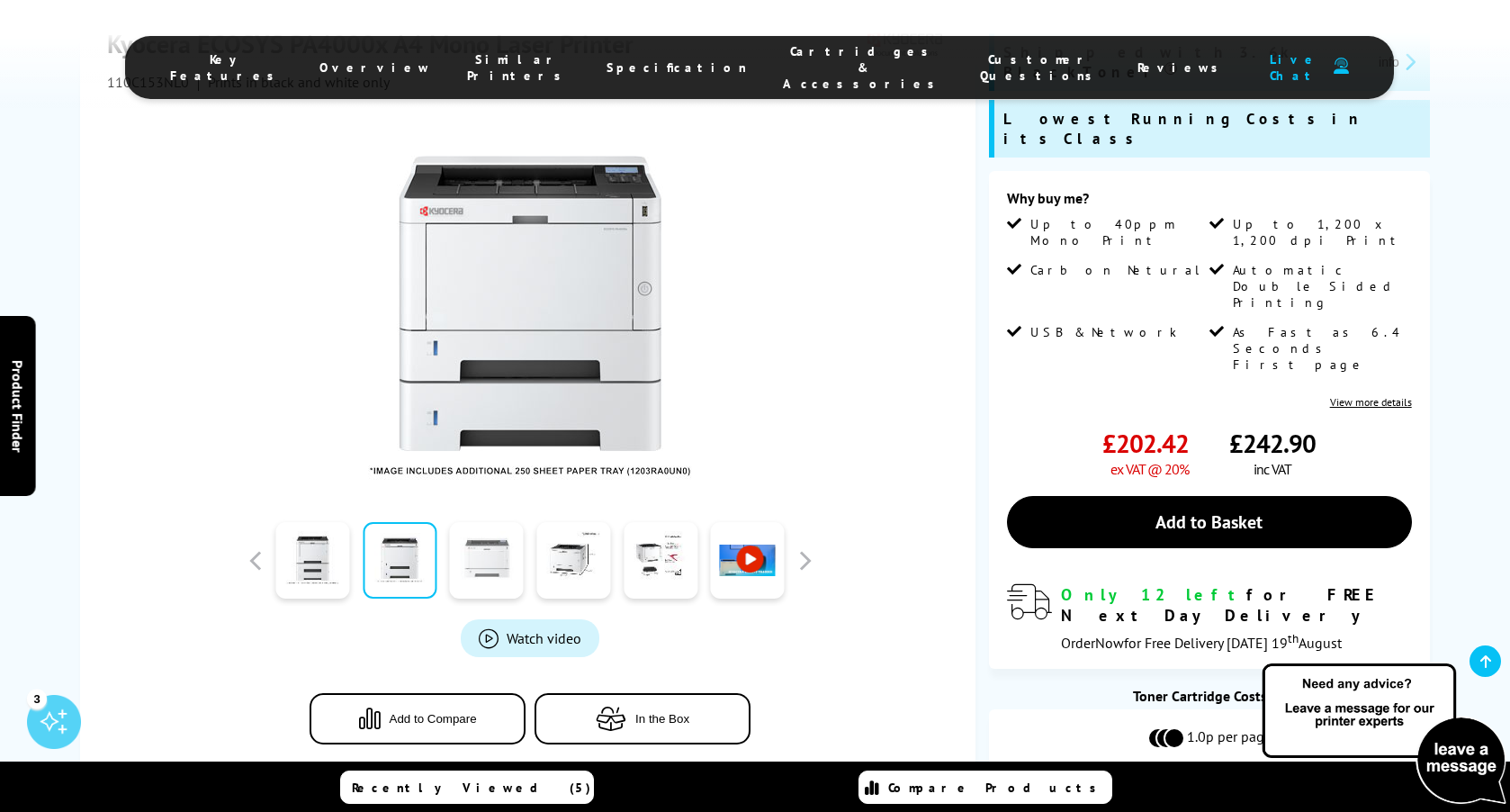
click at [477, 527] on link at bounding box center [486, 561] width 74 height 77
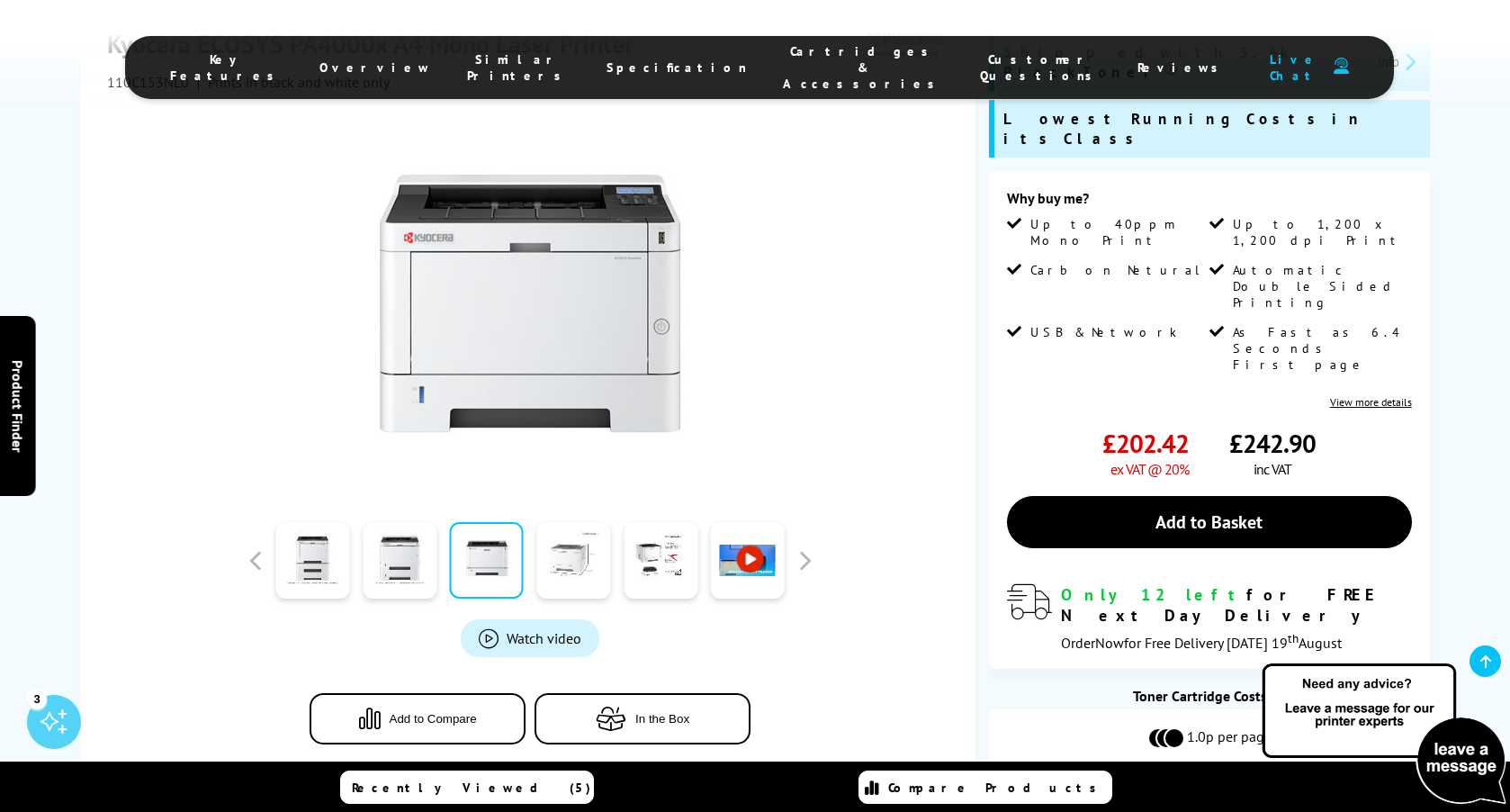
click at [557, 524] on link at bounding box center [573, 561] width 74 height 77
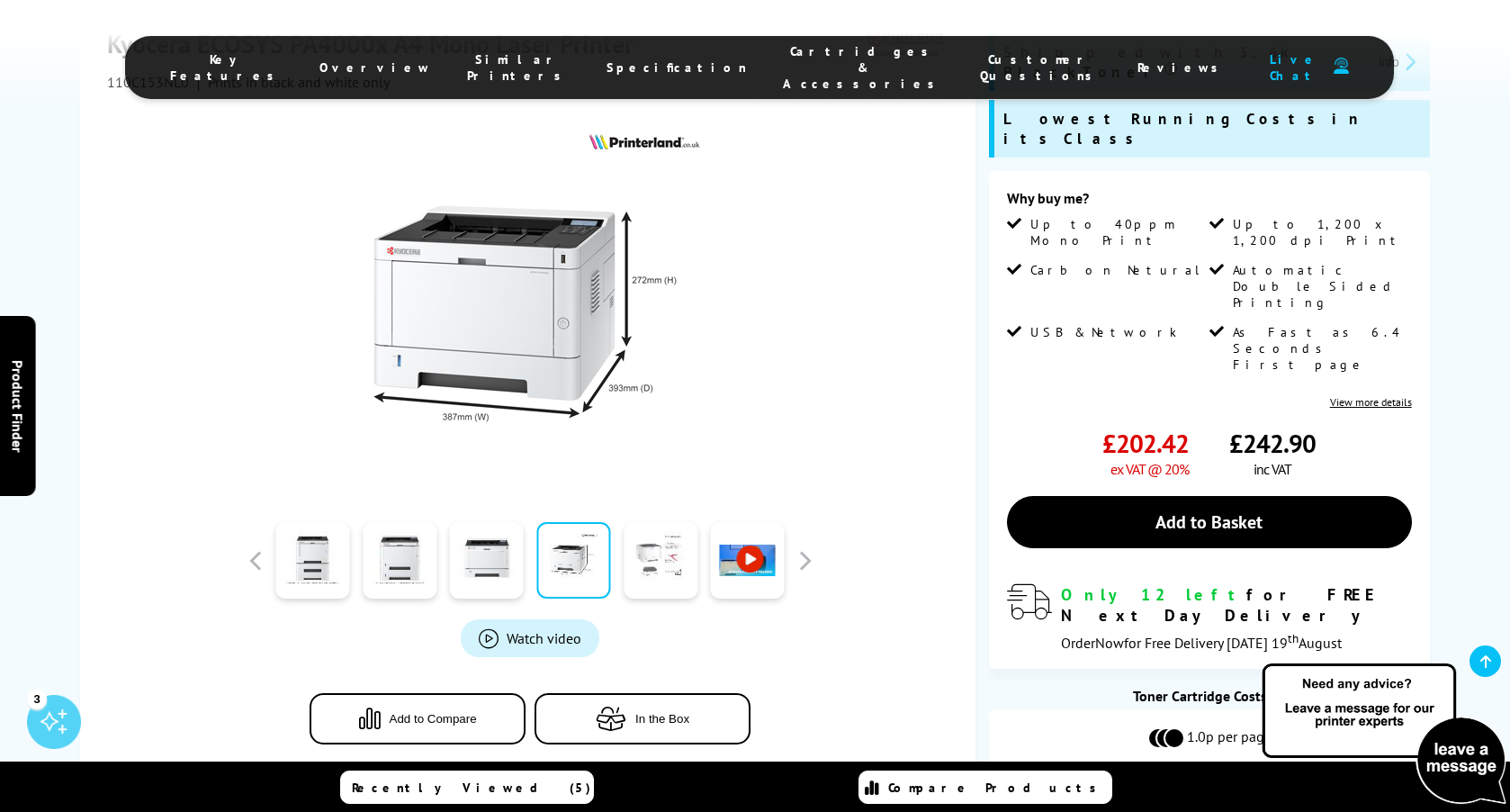
click at [661, 530] on link at bounding box center [661, 561] width 74 height 77
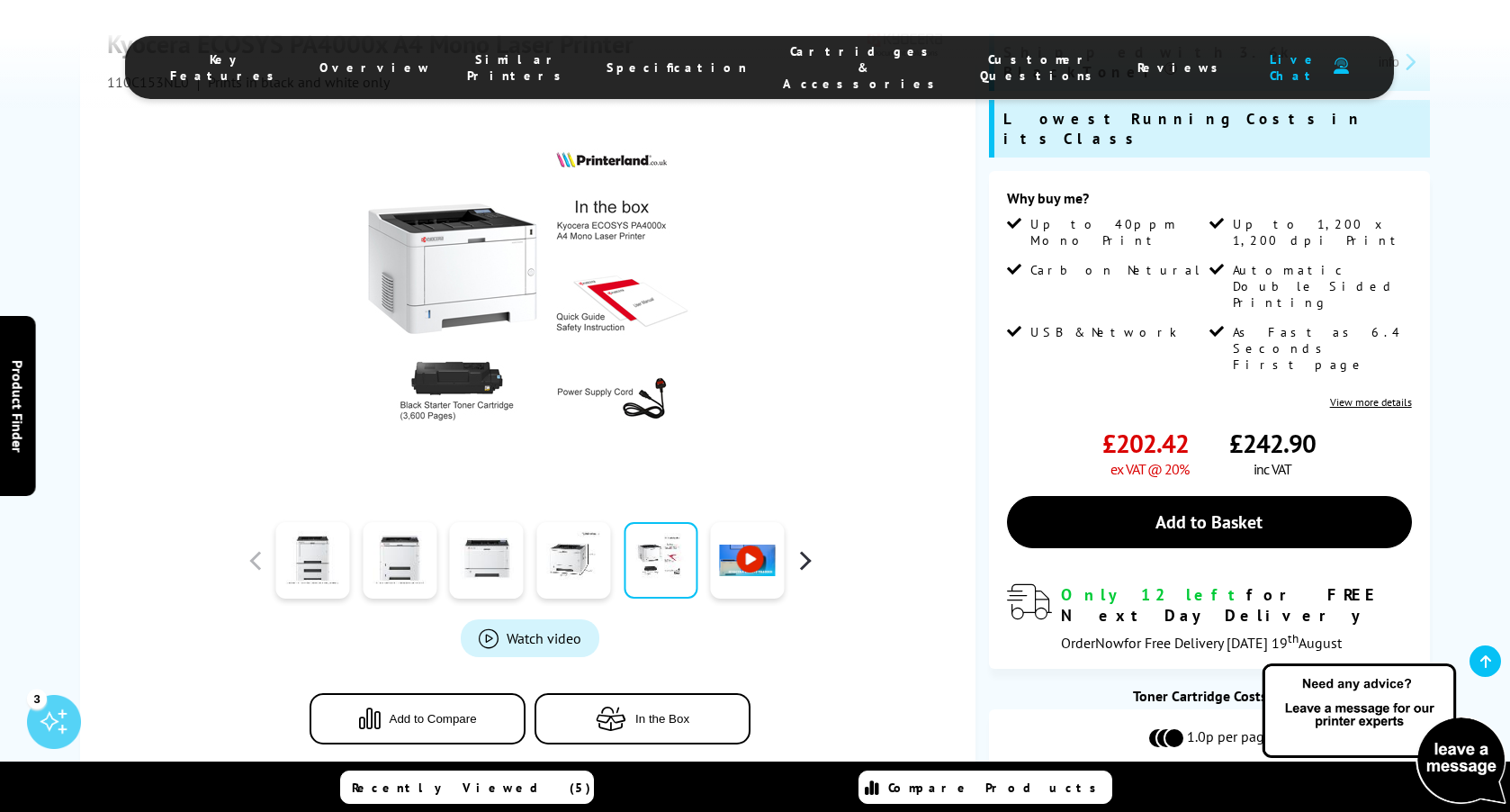
click at [804, 547] on button "button" at bounding box center [804, 560] width 27 height 27
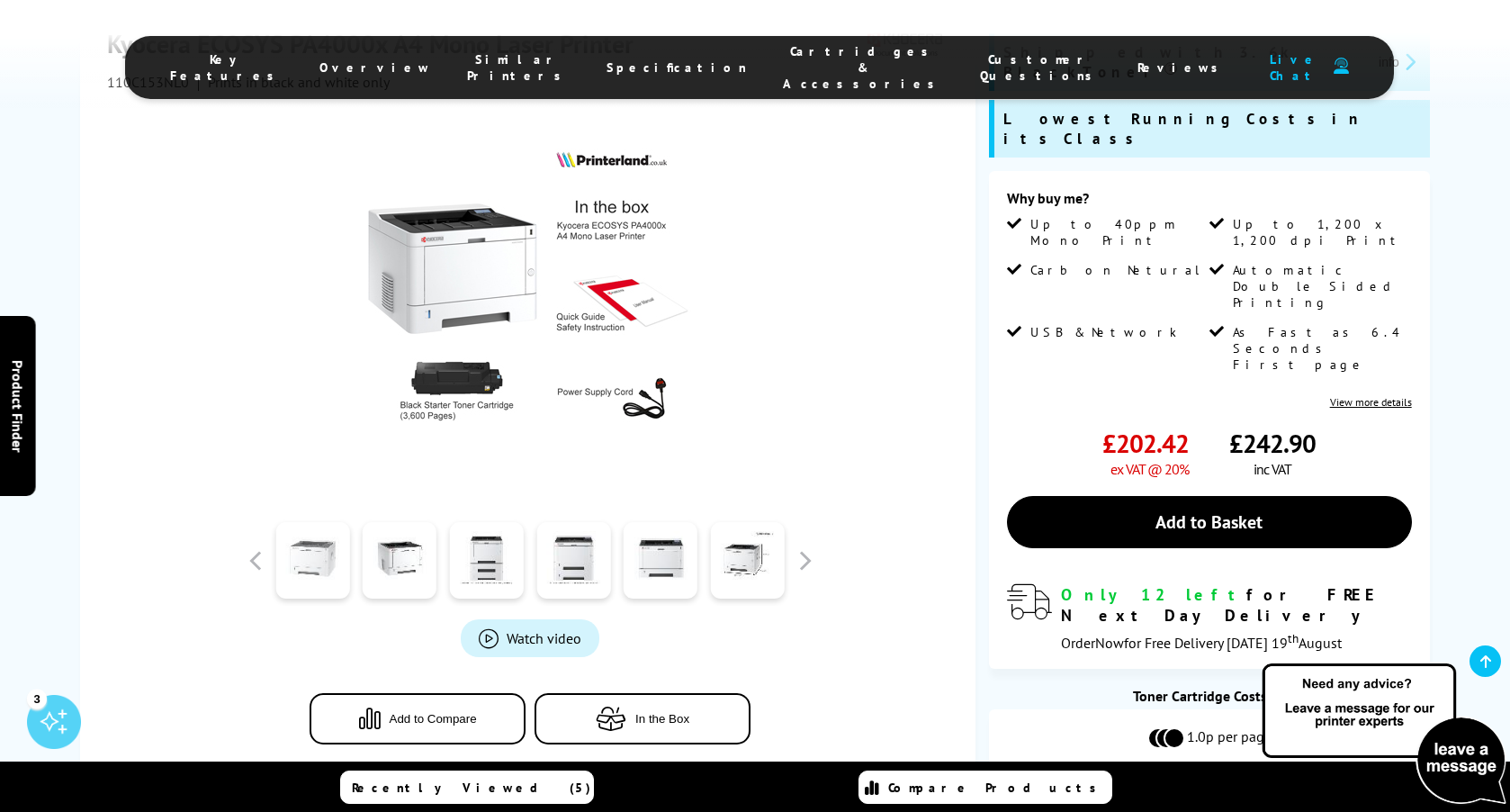
click at [309, 525] on link at bounding box center [312, 561] width 74 height 77
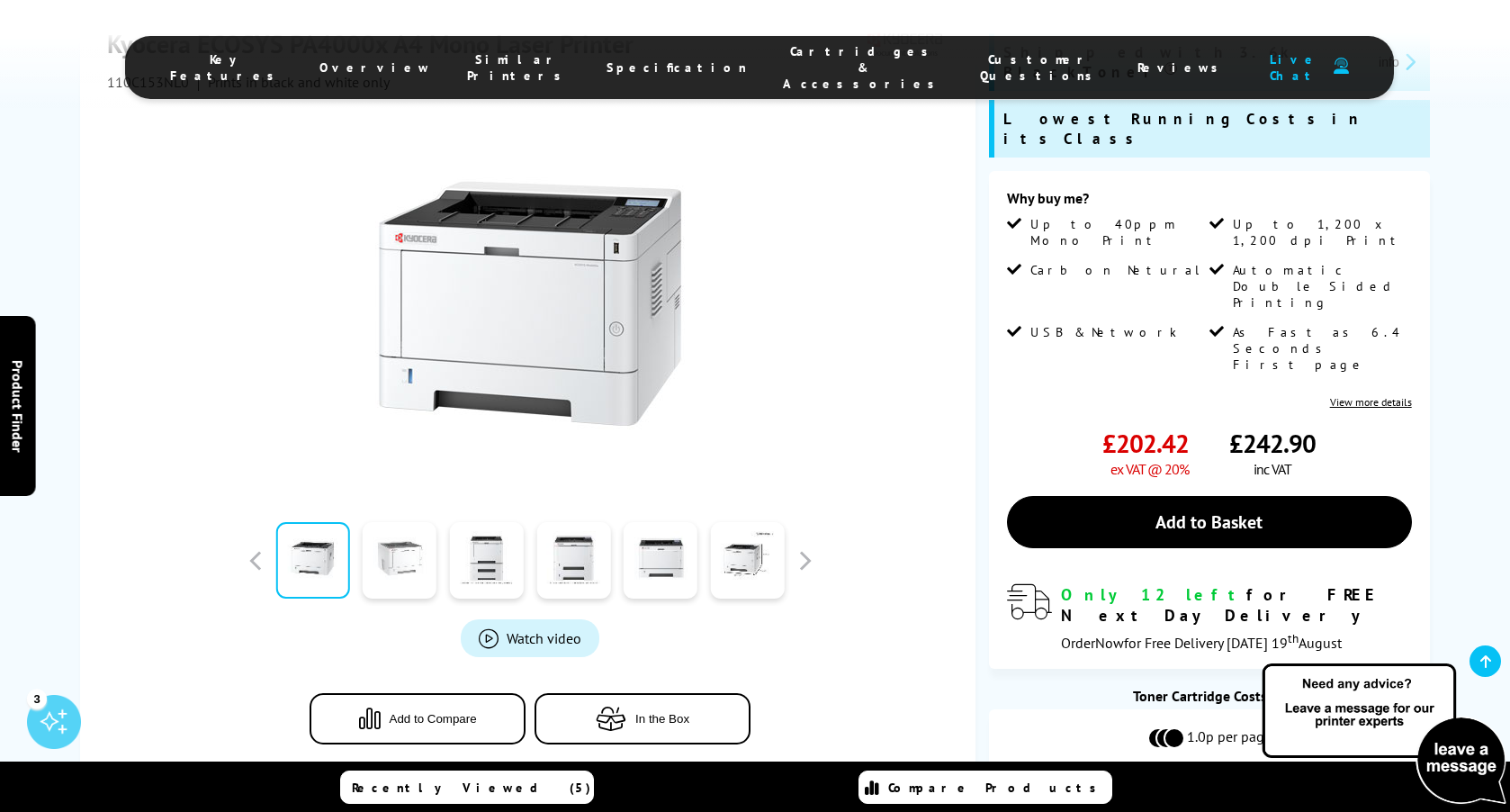
click at [388, 526] on link at bounding box center [399, 561] width 74 height 77
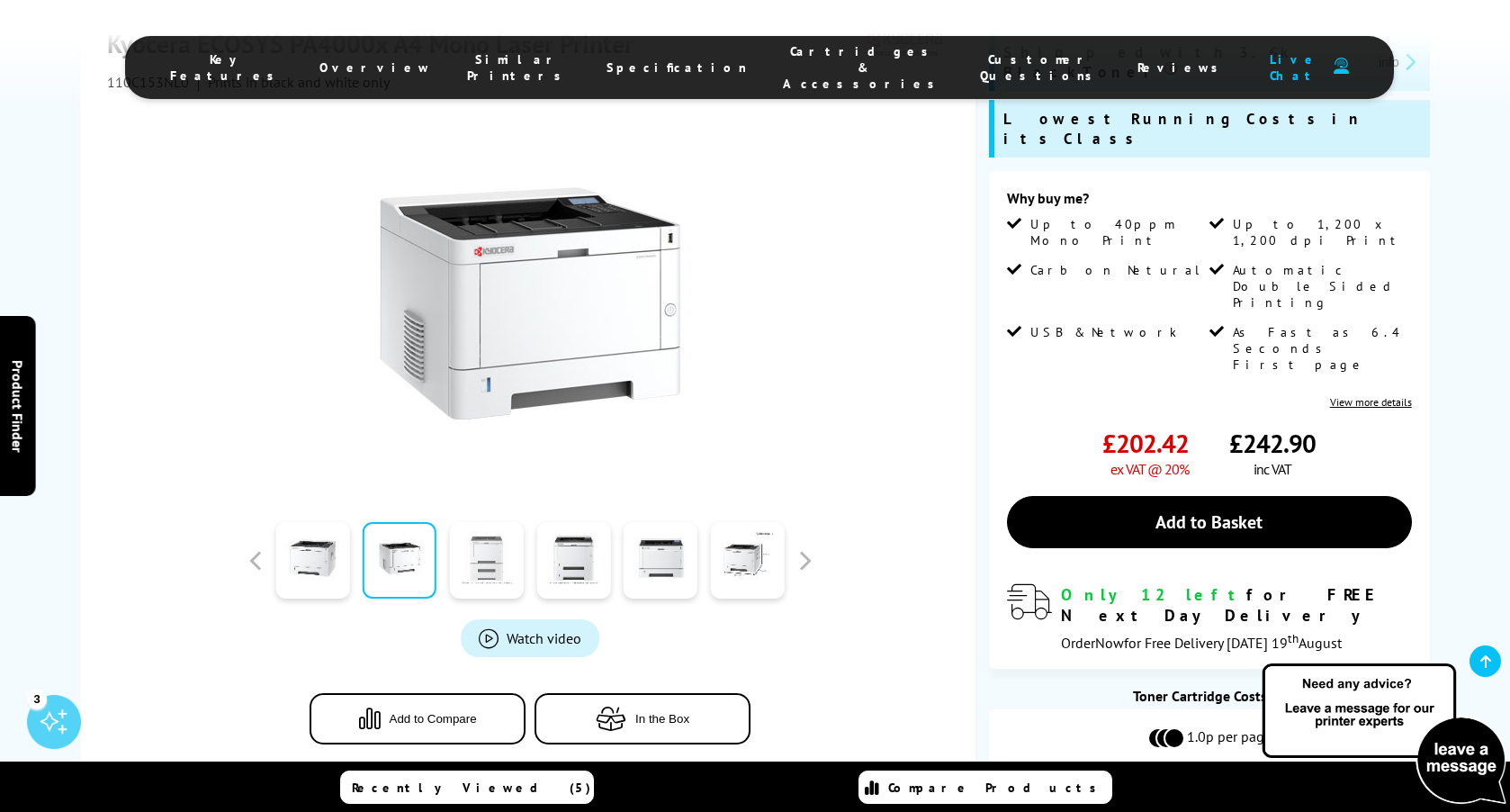
click at [467, 523] on link at bounding box center [486, 561] width 74 height 77
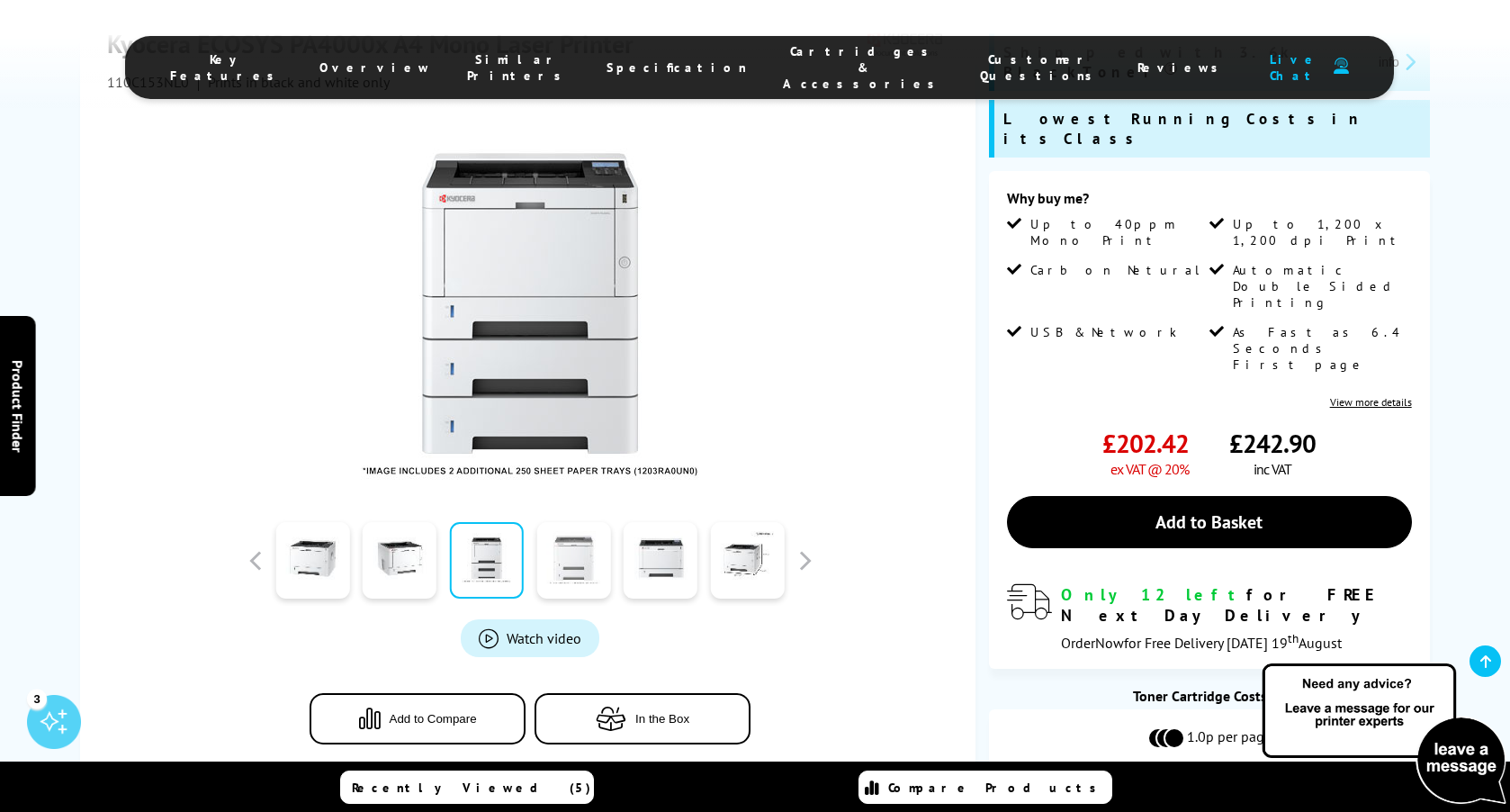
click at [550, 524] on link at bounding box center [573, 561] width 74 height 77
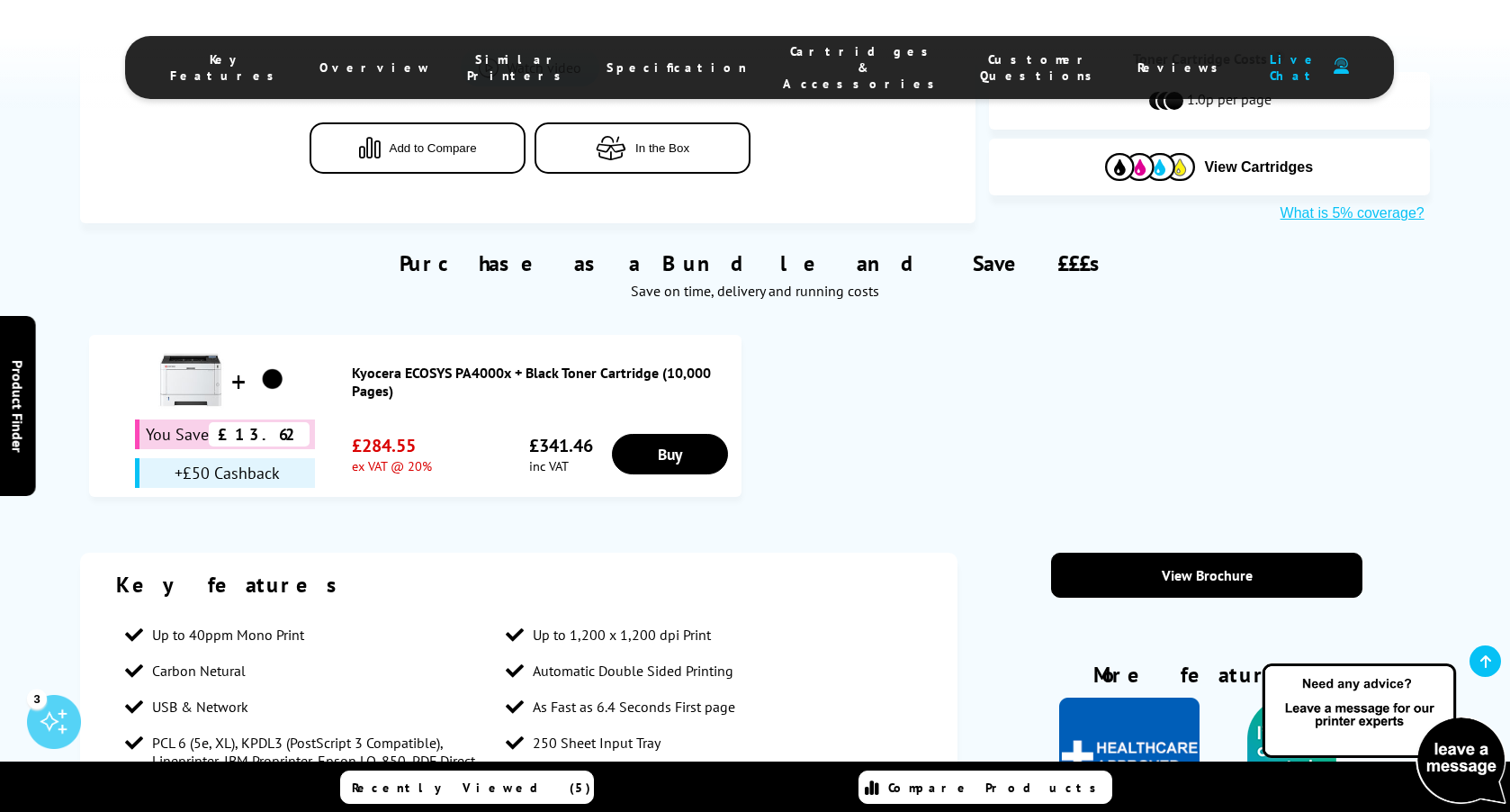
scroll to position [960, 0]
